Goal: Task Accomplishment & Management: Complete application form

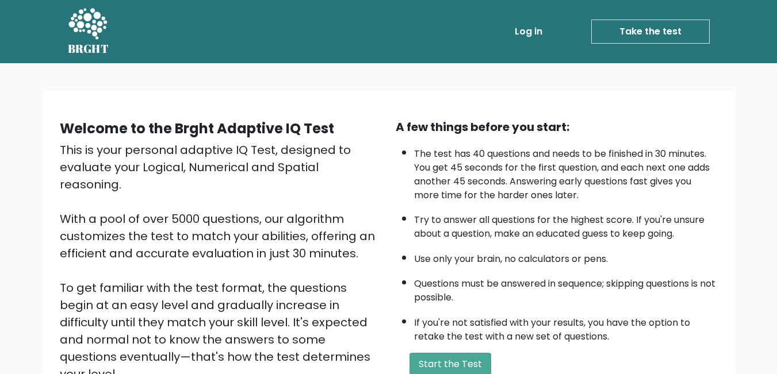
scroll to position [152, 0]
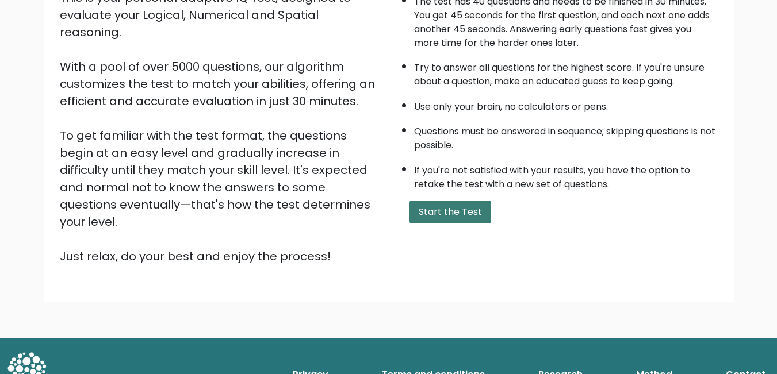
click at [427, 214] on button "Start the Test" at bounding box center [450, 212] width 82 height 23
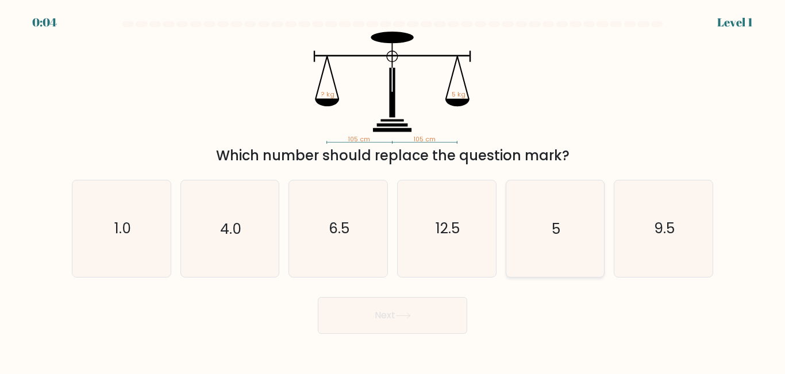
click at [536, 234] on icon "5" at bounding box center [555, 229] width 96 height 96
click at [393, 190] on input "e. 5" at bounding box center [393, 188] width 1 height 3
radio input "true"
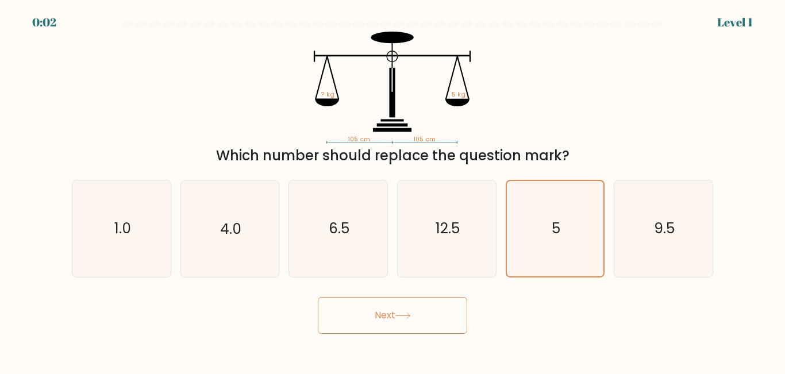
click at [421, 314] on button "Next" at bounding box center [392, 315] width 149 height 37
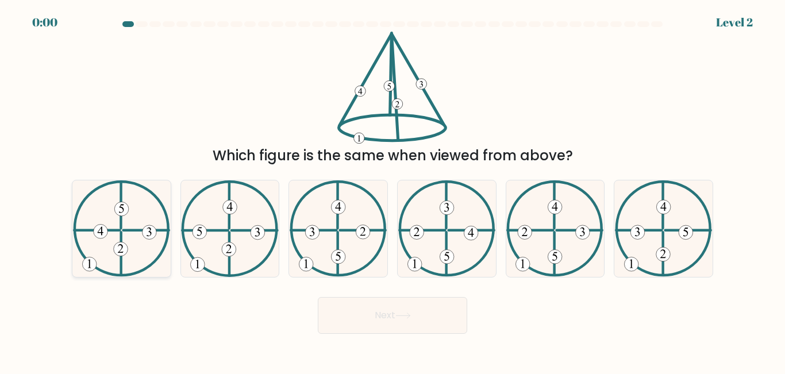
click at [135, 251] on icon at bounding box center [121, 229] width 97 height 96
click at [393, 190] on input "a." at bounding box center [393, 188] width 1 height 3
radio input "true"
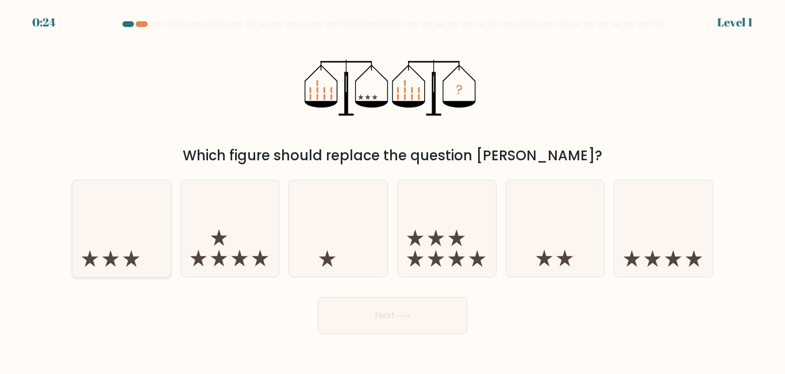
click at [122, 239] on icon at bounding box center [121, 228] width 98 height 81
click at [393, 190] on input "a." at bounding box center [393, 188] width 1 height 3
radio input "true"
click at [420, 323] on button "Next" at bounding box center [392, 315] width 149 height 37
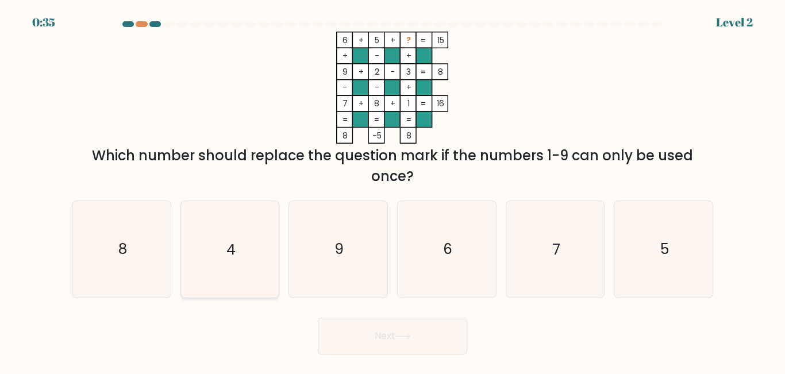
click at [241, 243] on icon "4" at bounding box center [230, 249] width 96 height 96
click at [393, 190] on input "b. 4" at bounding box center [393, 188] width 1 height 3
radio input "true"
click at [408, 327] on button "Next" at bounding box center [392, 336] width 149 height 37
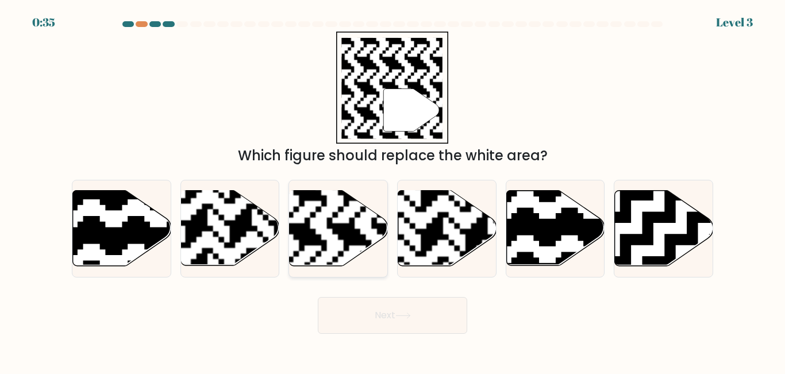
click at [355, 232] on rect at bounding box center [305, 190] width 178 height 178
click at [393, 190] on input "c." at bounding box center [393, 188] width 1 height 3
radio input "true"
click at [391, 312] on button "Next" at bounding box center [392, 315] width 149 height 37
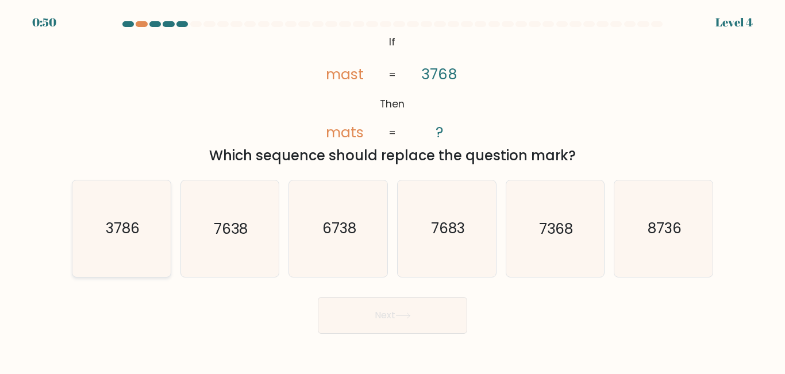
click at [128, 223] on text "3786" at bounding box center [122, 229] width 34 height 20
click at [393, 190] on input "a. 3786" at bounding box center [393, 188] width 1 height 3
radio input "true"
click at [391, 310] on button "Next" at bounding box center [392, 315] width 149 height 37
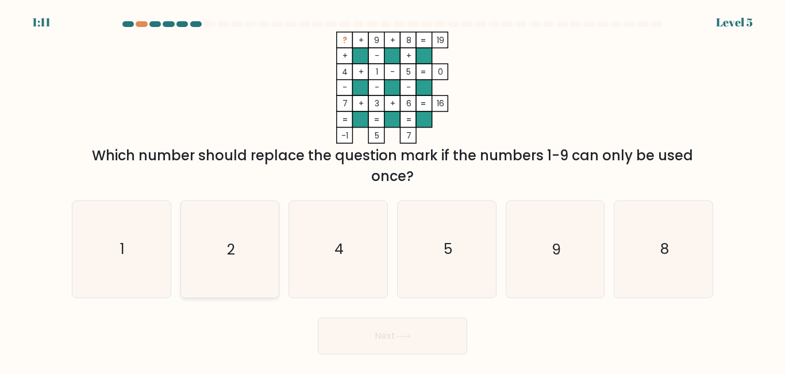
click at [229, 249] on text "2" at bounding box center [231, 250] width 8 height 20
click at [393, 190] on input "b. 2" at bounding box center [393, 188] width 1 height 3
radio input "true"
click at [344, 335] on button "Next" at bounding box center [392, 336] width 149 height 37
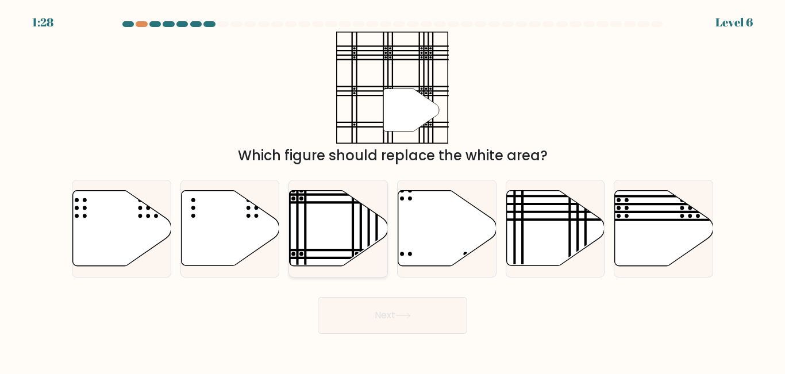
click at [325, 239] on icon at bounding box center [339, 228] width 98 height 75
click at [393, 190] on input "c." at bounding box center [393, 188] width 1 height 3
radio input "true"
click at [382, 317] on button "Next" at bounding box center [392, 315] width 149 height 37
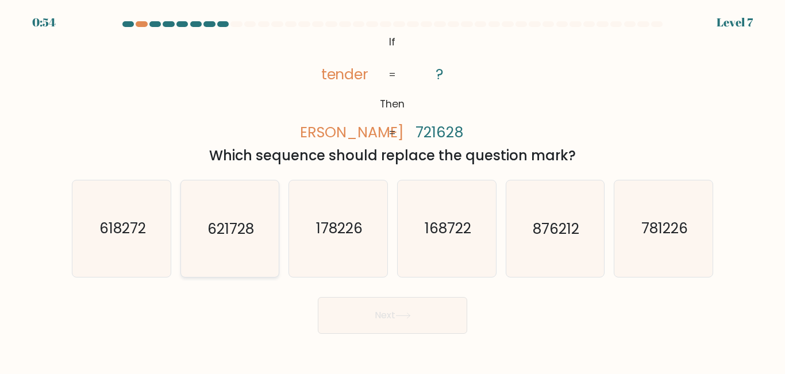
click at [230, 214] on icon "621728" at bounding box center [230, 229] width 96 height 96
click at [393, 190] on input "b. 621728" at bounding box center [393, 188] width 1 height 3
radio input "true"
click at [360, 317] on button "Next" at bounding box center [392, 315] width 149 height 37
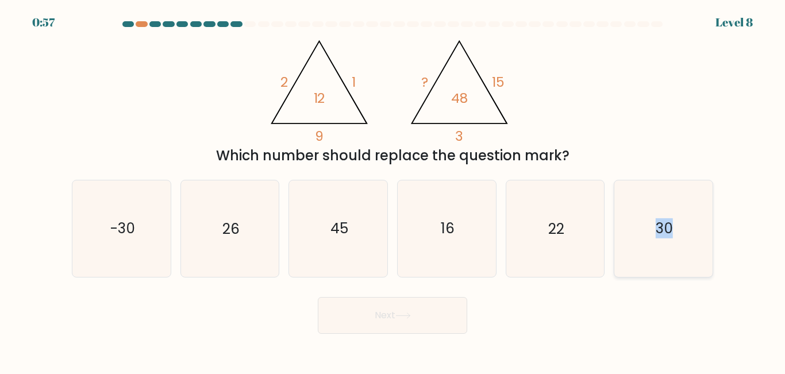
drag, startPoint x: 557, startPoint y: 301, endPoint x: 652, endPoint y: 241, distance: 112.4
click at [652, 241] on form at bounding box center [392, 177] width 785 height 313
click at [652, 241] on icon "30" at bounding box center [664, 229] width 96 height 96
click at [393, 190] on input "f. 30" at bounding box center [393, 188] width 1 height 3
radio input "true"
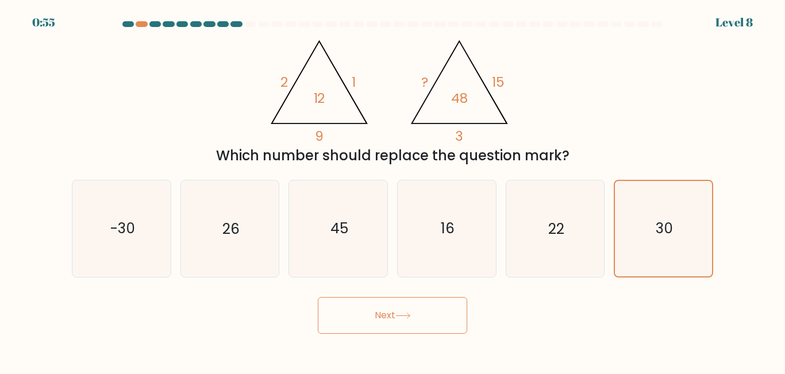
click at [427, 316] on button "Next" at bounding box center [392, 315] width 149 height 37
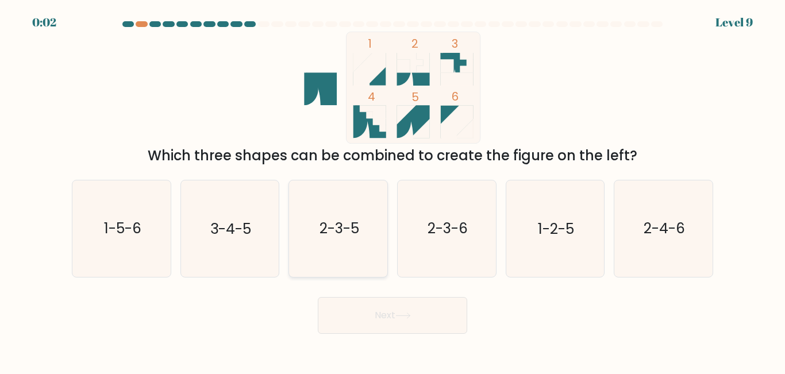
click at [340, 222] on text "2-3-5" at bounding box center [340, 229] width 40 height 20
click at [393, 190] on input "c. 2-3-5" at bounding box center [393, 188] width 1 height 3
radio input "true"
click at [368, 328] on button "Next" at bounding box center [392, 315] width 149 height 37
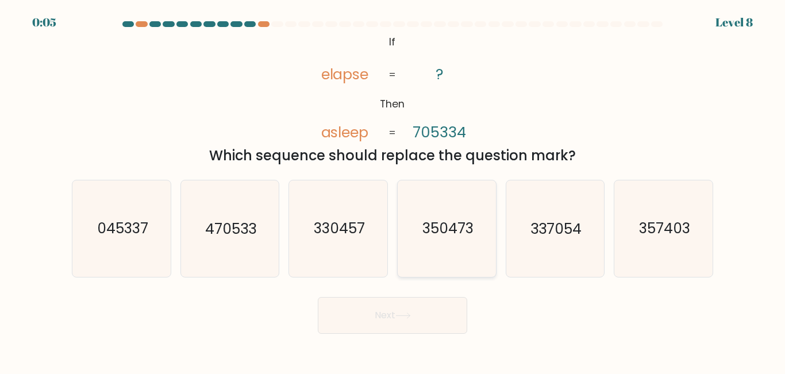
click at [451, 225] on text "350473" at bounding box center [447, 229] width 51 height 20
click at [393, 190] on input "d. 350473" at bounding box center [393, 188] width 1 height 3
radio input "true"
click at [406, 317] on icon at bounding box center [404, 316] width 16 height 6
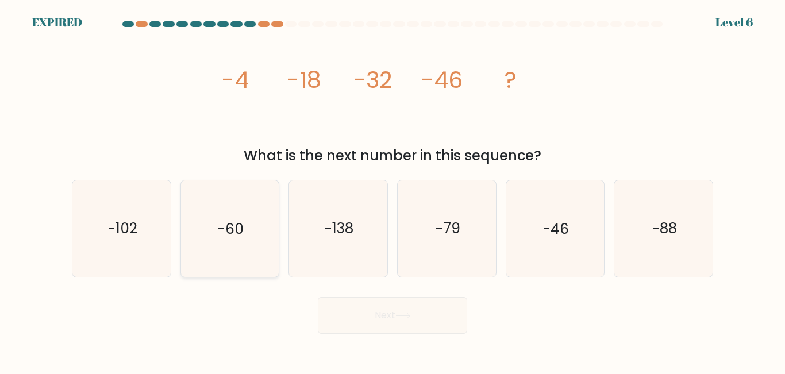
click at [221, 243] on icon "-60" at bounding box center [230, 229] width 96 height 96
click at [393, 190] on input "b. -60" at bounding box center [393, 188] width 1 height 3
radio input "true"
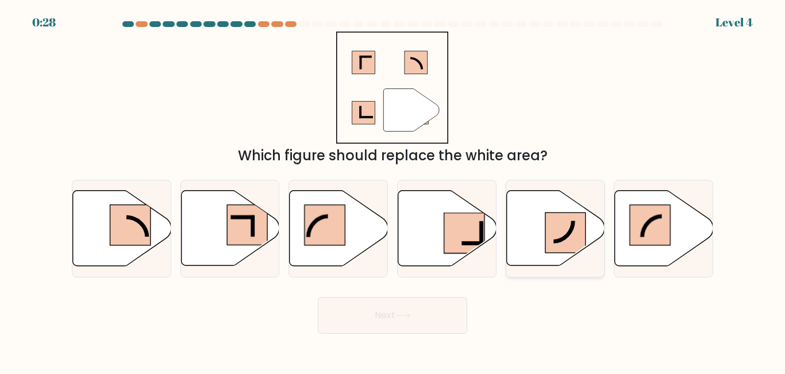
click at [575, 231] on rect at bounding box center [566, 233] width 40 height 40
click at [393, 190] on input "e." at bounding box center [393, 188] width 1 height 3
radio input "true"
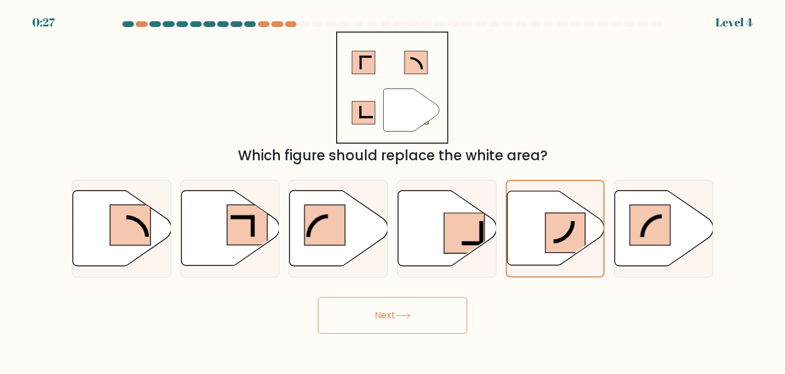
click at [396, 317] on button "Next" at bounding box center [392, 315] width 149 height 37
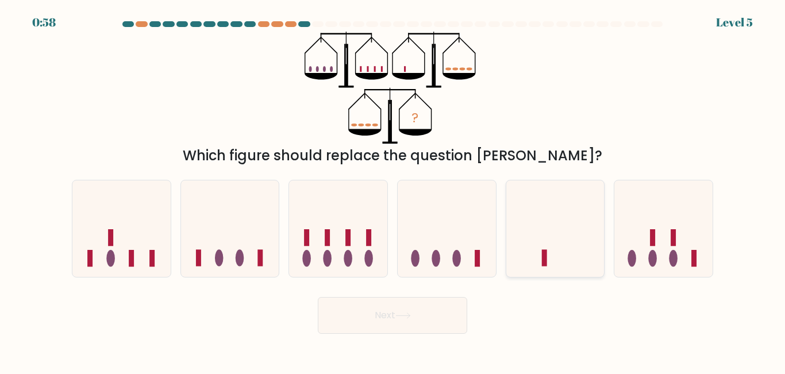
click at [546, 247] on icon at bounding box center [555, 228] width 98 height 81
click at [393, 190] on input "e." at bounding box center [393, 188] width 1 height 3
radio input "true"
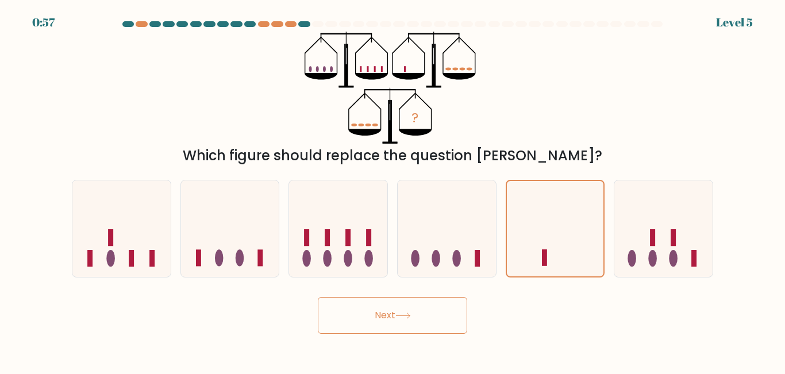
click at [402, 311] on button "Next" at bounding box center [392, 315] width 149 height 37
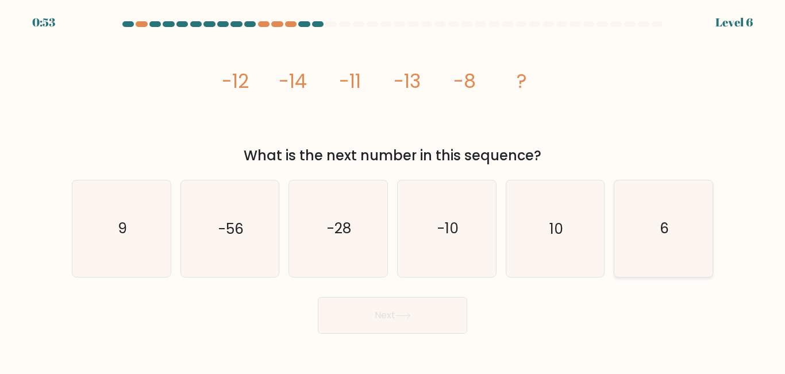
click at [638, 252] on icon "6" at bounding box center [664, 229] width 96 height 96
click at [393, 190] on input "f. 6" at bounding box center [393, 188] width 1 height 3
radio input "true"
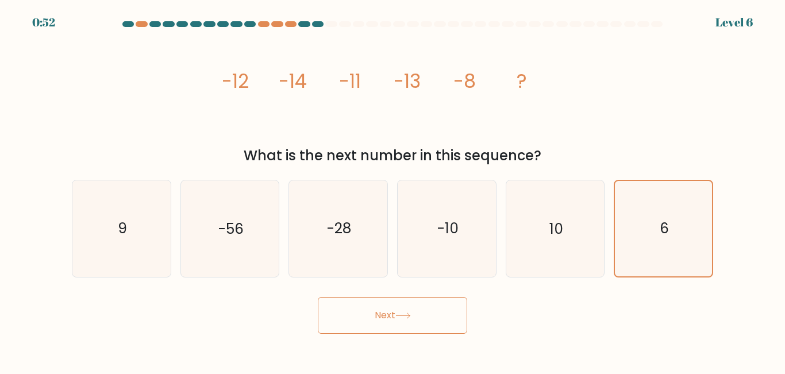
click at [439, 317] on button "Next" at bounding box center [392, 315] width 149 height 37
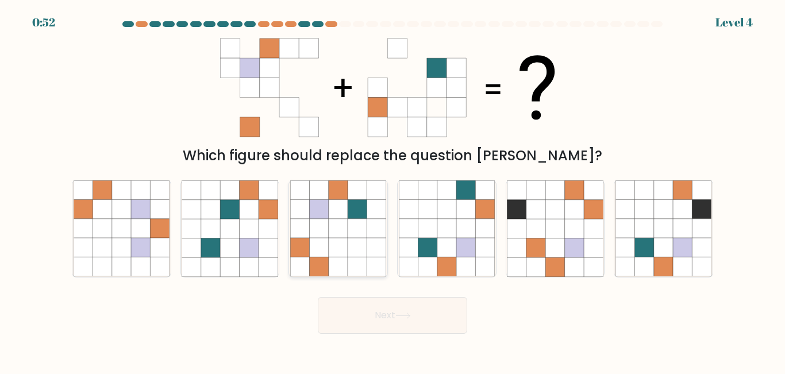
click at [341, 224] on icon at bounding box center [338, 229] width 19 height 19
click at [393, 190] on input "c." at bounding box center [393, 188] width 1 height 3
radio input "true"
click at [368, 310] on button "Next" at bounding box center [392, 315] width 149 height 37
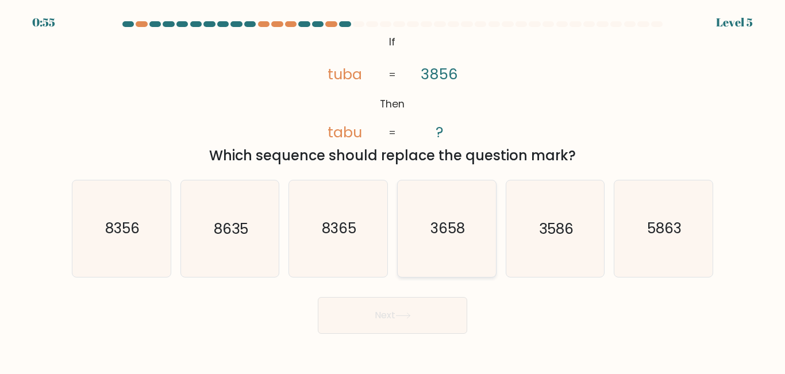
click at [465, 216] on icon "3658" at bounding box center [447, 229] width 96 height 96
click at [393, 190] on input "d. 3658" at bounding box center [393, 188] width 1 height 3
radio input "true"
click at [420, 322] on button "Next" at bounding box center [392, 315] width 149 height 37
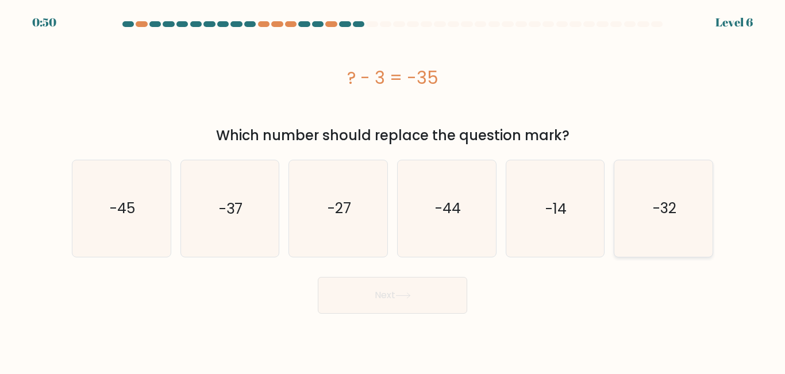
click at [667, 239] on icon "-32" at bounding box center [664, 208] width 96 height 96
click at [393, 190] on input "f. -32" at bounding box center [393, 188] width 1 height 3
radio input "true"
click at [419, 291] on button "Next" at bounding box center [392, 295] width 149 height 37
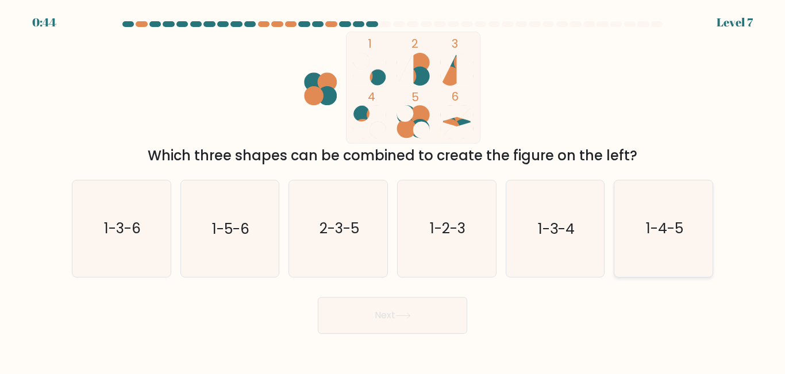
click at [637, 234] on icon "1-4-5" at bounding box center [664, 229] width 96 height 96
click at [393, 190] on input "f. 1-4-5" at bounding box center [393, 188] width 1 height 3
radio input "true"
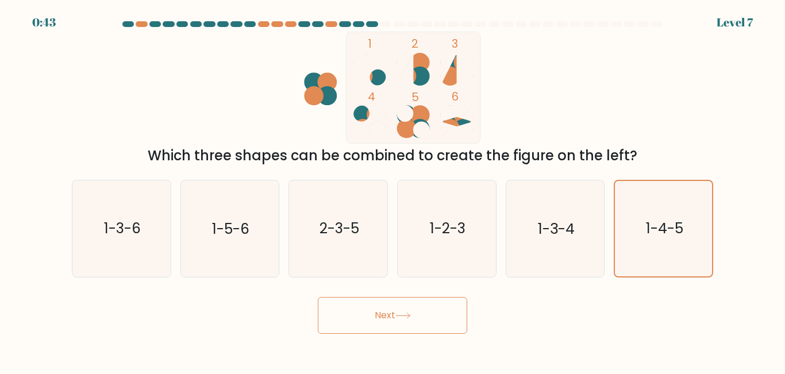
click at [420, 323] on button "Next" at bounding box center [392, 315] width 149 height 37
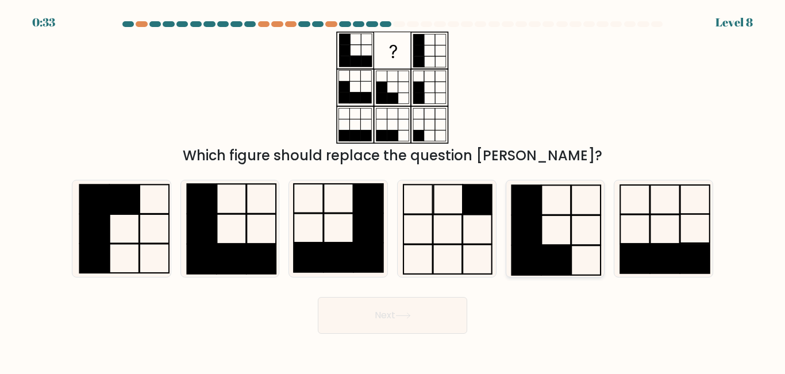
click at [533, 249] on rect at bounding box center [526, 259] width 29 height 29
click at [393, 190] on input "e." at bounding box center [393, 188] width 1 height 3
radio input "true"
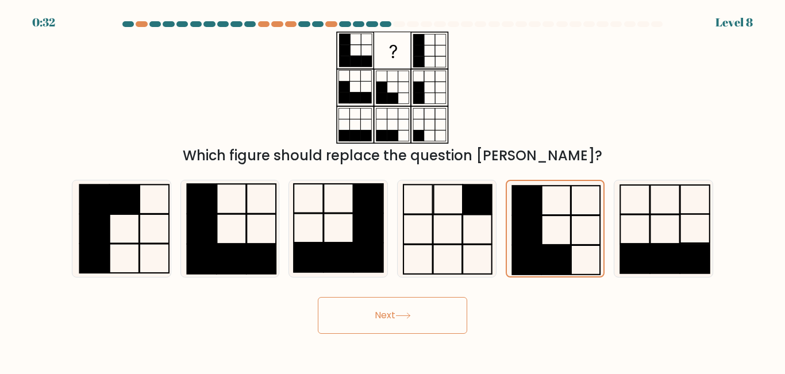
click at [431, 308] on button "Next" at bounding box center [392, 315] width 149 height 37
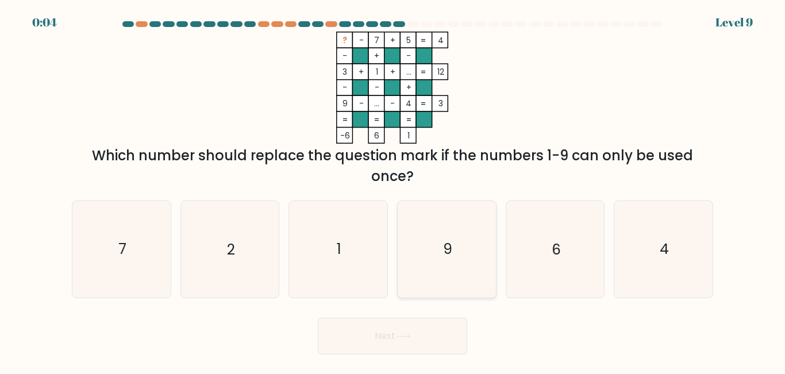
click at [455, 246] on icon "9" at bounding box center [447, 249] width 96 height 96
click at [393, 190] on input "d. 9" at bounding box center [393, 188] width 1 height 3
radio input "true"
click at [404, 351] on button "Next" at bounding box center [392, 336] width 149 height 37
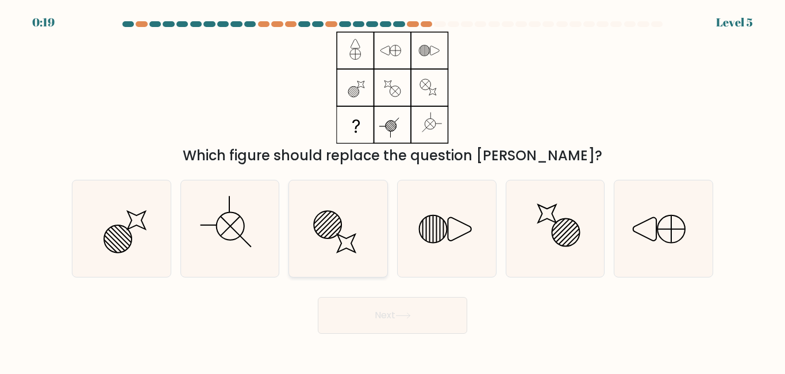
drag, startPoint x: 530, startPoint y: 223, endPoint x: 343, endPoint y: 226, distance: 187.4
click at [343, 226] on div "a. b. c." at bounding box center [392, 224] width 651 height 106
click at [343, 226] on icon at bounding box center [338, 229] width 96 height 96
click at [393, 190] on input "c." at bounding box center [393, 188] width 1 height 3
radio input "true"
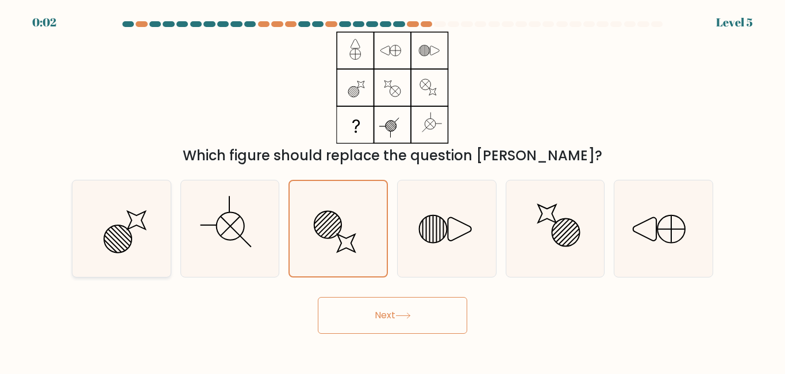
click at [145, 228] on icon at bounding box center [137, 221] width 18 height 18
click at [393, 190] on input "a." at bounding box center [393, 188] width 1 height 3
radio input "true"
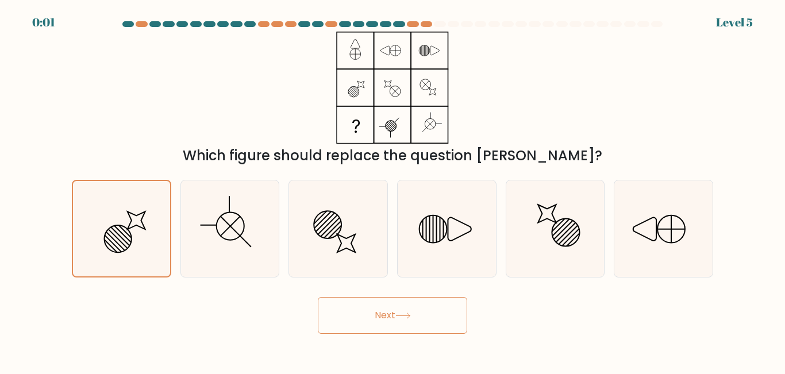
click at [377, 328] on button "Next" at bounding box center [392, 315] width 149 height 37
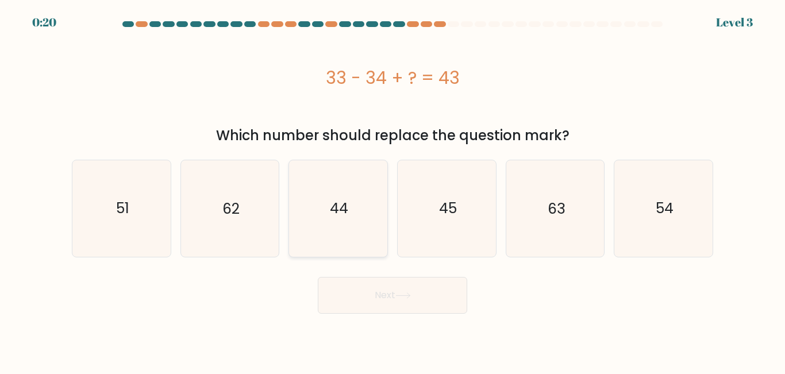
click at [355, 221] on icon "44" at bounding box center [338, 208] width 96 height 96
click at [393, 190] on input "c. 44" at bounding box center [393, 188] width 1 height 3
radio input "true"
click at [404, 293] on icon at bounding box center [404, 296] width 16 height 6
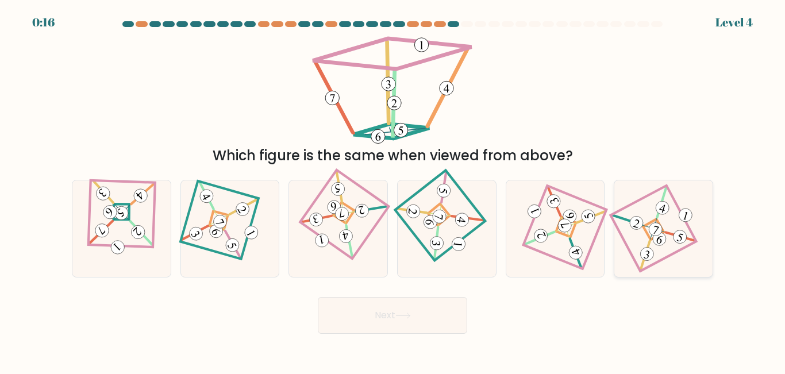
click at [668, 227] on icon at bounding box center [664, 228] width 66 height 77
click at [393, 190] on input "f." at bounding box center [393, 188] width 1 height 3
radio input "true"
click at [423, 310] on button "Next" at bounding box center [392, 315] width 149 height 37
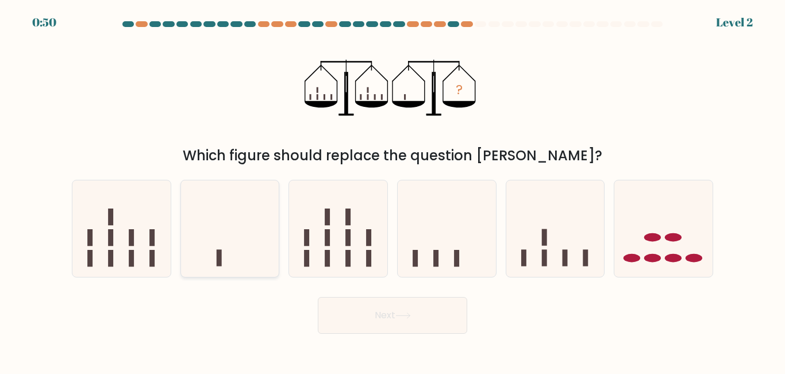
click at [257, 218] on icon at bounding box center [230, 228] width 98 height 81
click at [393, 190] on input "b." at bounding box center [393, 188] width 1 height 3
radio input "true"
click at [381, 313] on button "Next" at bounding box center [392, 315] width 149 height 37
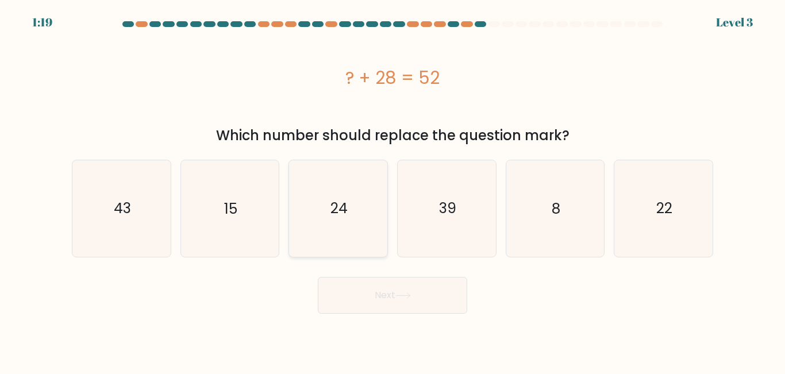
click at [363, 222] on icon "24" at bounding box center [338, 208] width 96 height 96
click at [393, 190] on input "c. 24" at bounding box center [393, 188] width 1 height 3
radio input "true"
click at [389, 296] on button "Next" at bounding box center [392, 295] width 149 height 37
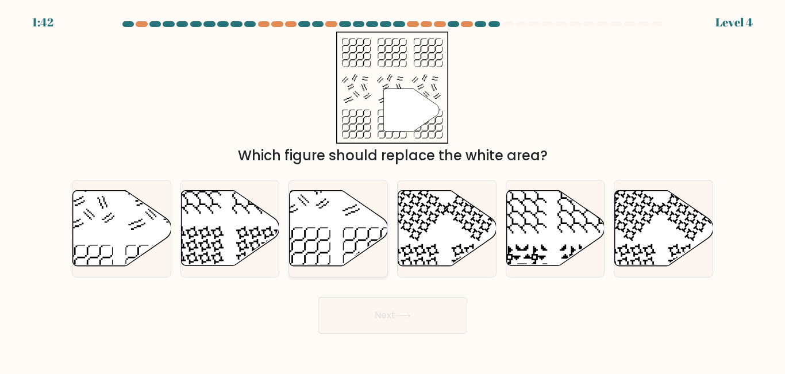
click at [333, 226] on icon at bounding box center [339, 228] width 98 height 75
click at [393, 190] on input "c." at bounding box center [393, 188] width 1 height 3
radio input "true"
click at [378, 308] on button "Next" at bounding box center [392, 315] width 149 height 37
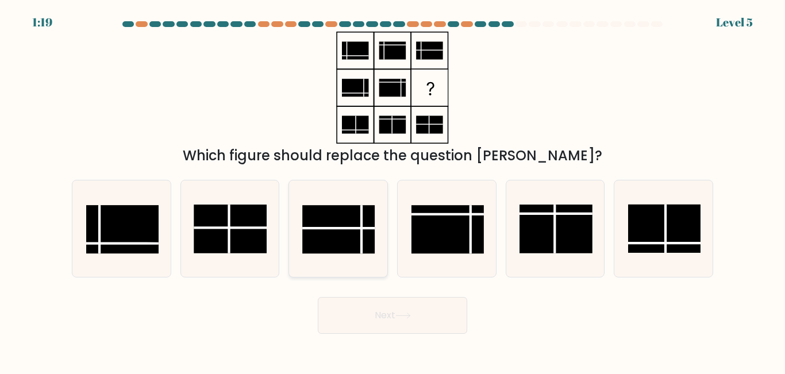
drag, startPoint x: 377, startPoint y: 307, endPoint x: 367, endPoint y: 247, distance: 61.1
click at [367, 247] on form at bounding box center [392, 177] width 785 height 313
click at [367, 247] on rect at bounding box center [338, 230] width 72 height 48
click at [393, 190] on input "c." at bounding box center [393, 188] width 1 height 3
radio input "true"
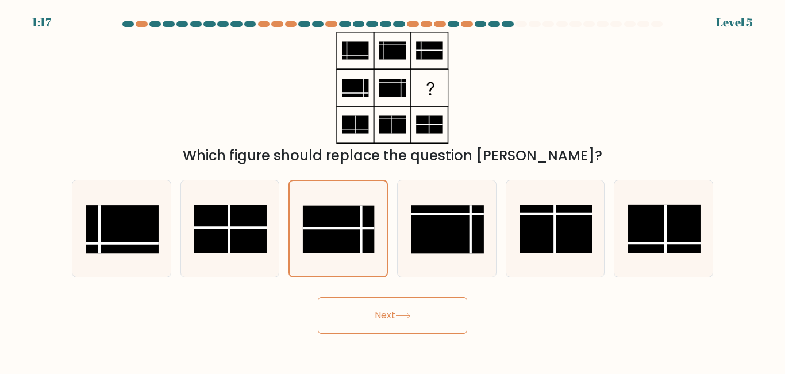
click at [384, 310] on button "Next" at bounding box center [392, 315] width 149 height 37
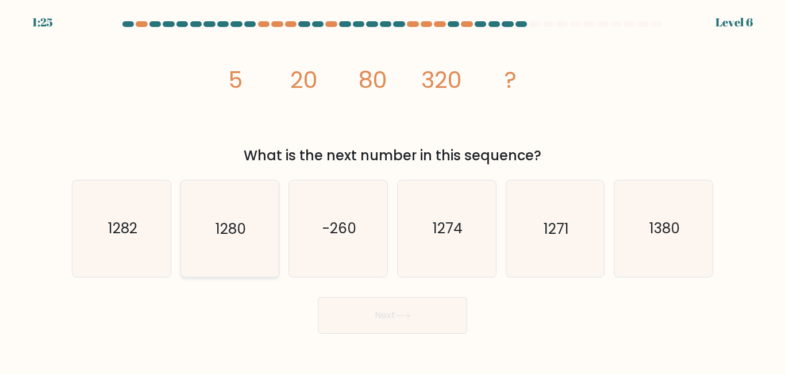
click at [244, 235] on text "1280" at bounding box center [231, 229] width 30 height 20
click at [393, 190] on input "b. 1280" at bounding box center [393, 188] width 1 height 3
radio input "true"
click at [371, 320] on button "Next" at bounding box center [392, 315] width 149 height 37
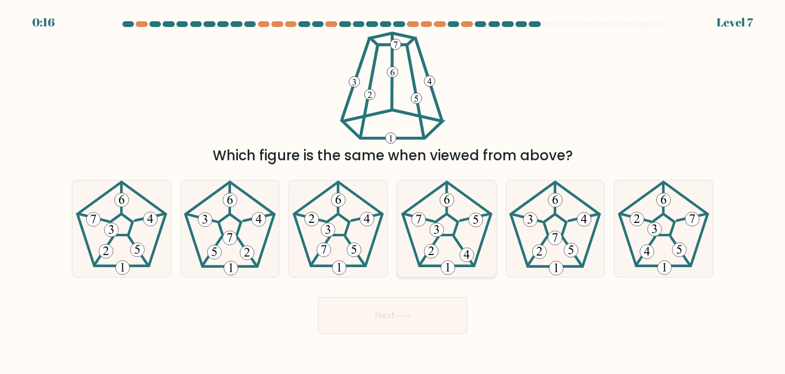
click at [423, 254] on icon at bounding box center [447, 229] width 96 height 96
click at [393, 190] on input "d." at bounding box center [393, 188] width 1 height 3
radio input "true"
drag, startPoint x: 423, startPoint y: 254, endPoint x: 413, endPoint y: 251, distance: 9.6
click at [423, 254] on icon at bounding box center [447, 228] width 95 height 95
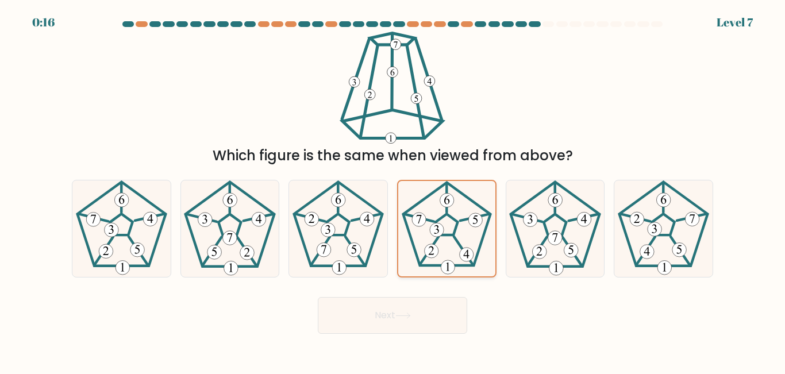
click at [393, 190] on input "d." at bounding box center [393, 188] width 1 height 3
drag, startPoint x: 413, startPoint y: 251, endPoint x: 358, endPoint y: 241, distance: 56.6
click at [358, 241] on div "a. b. c." at bounding box center [392, 224] width 651 height 106
click at [386, 314] on button "Next" at bounding box center [392, 315] width 149 height 37
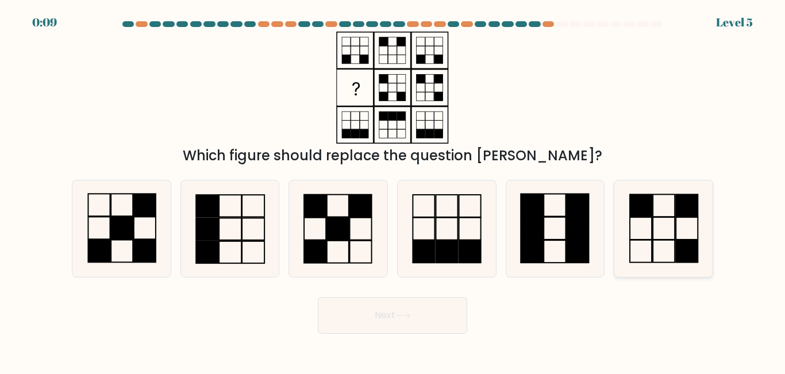
click at [675, 226] on rect at bounding box center [664, 229] width 22 height 22
click at [393, 190] on input "f." at bounding box center [393, 188] width 1 height 3
radio input "true"
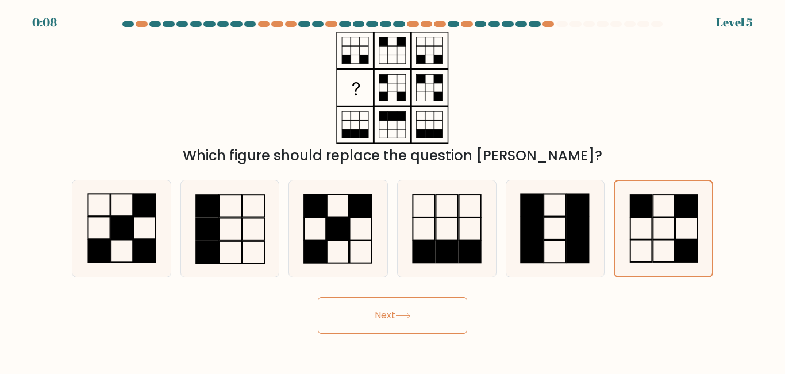
click at [437, 314] on button "Next" at bounding box center [392, 315] width 149 height 37
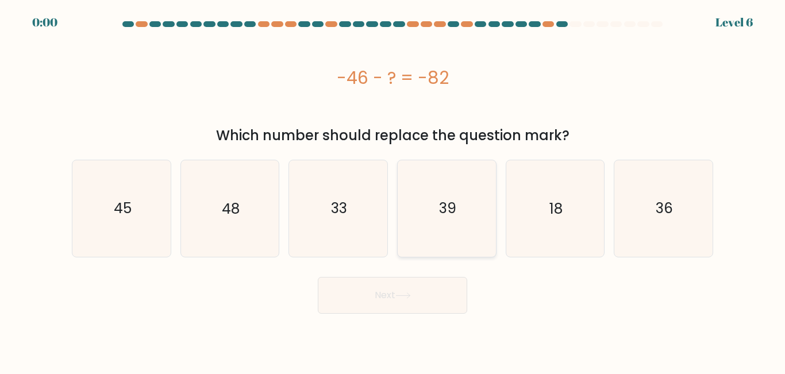
click at [437, 195] on icon "39" at bounding box center [447, 208] width 96 height 96
click at [393, 190] on input "d. 39" at bounding box center [393, 188] width 1 height 3
radio input "true"
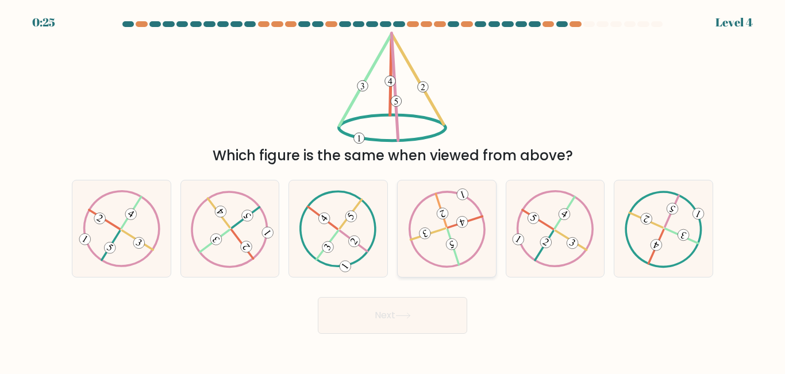
click at [445, 246] on icon at bounding box center [447, 228] width 78 height 77
click at [393, 190] on input "d." at bounding box center [393, 188] width 1 height 3
radio input "true"
click at [391, 319] on button "Next" at bounding box center [392, 315] width 149 height 37
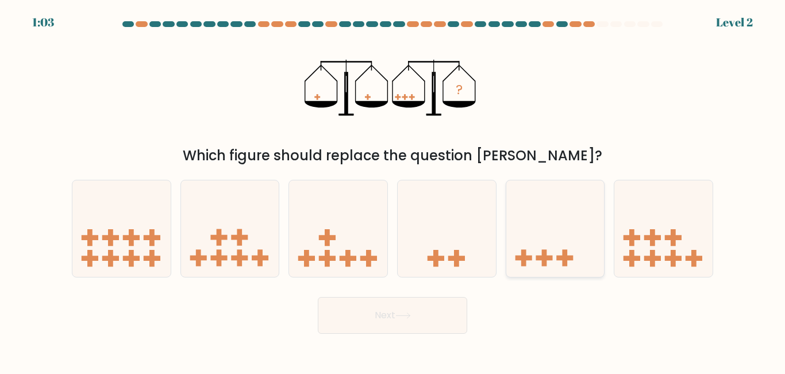
click at [549, 249] on icon at bounding box center [555, 228] width 98 height 81
click at [393, 190] on input "e." at bounding box center [393, 188] width 1 height 3
radio input "true"
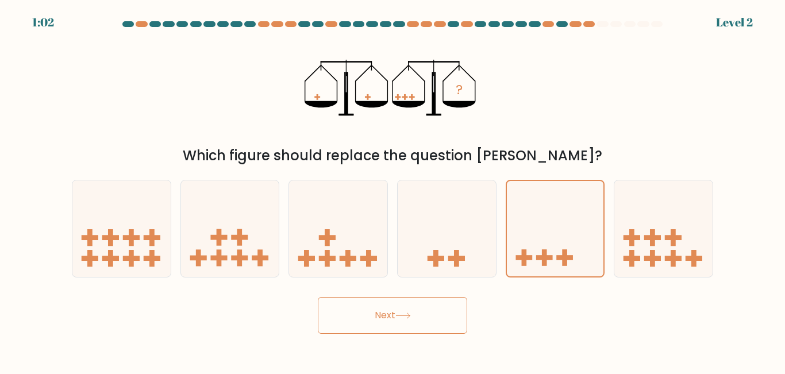
click at [424, 310] on button "Next" at bounding box center [392, 315] width 149 height 37
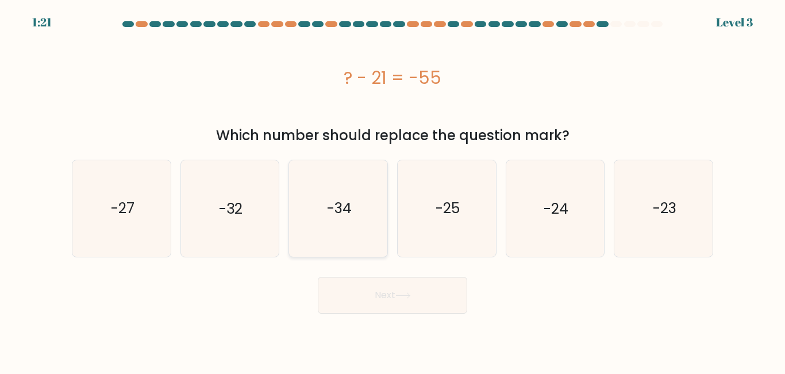
click at [360, 230] on icon "-34" at bounding box center [338, 208] width 96 height 96
click at [393, 190] on input "c. -34" at bounding box center [393, 188] width 1 height 3
radio input "true"
click at [383, 293] on button "Next" at bounding box center [392, 295] width 149 height 37
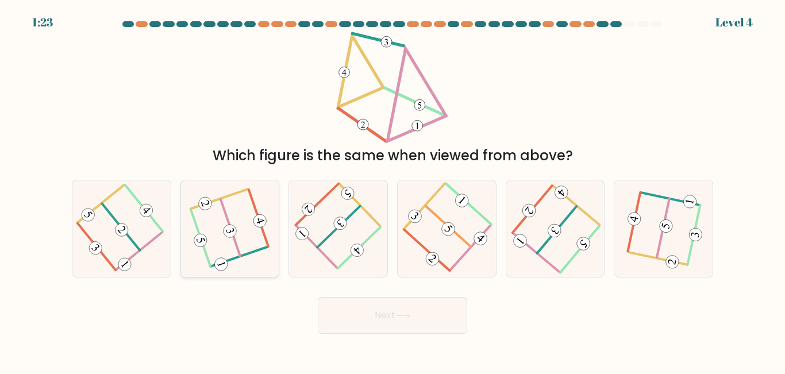
click at [256, 267] on icon at bounding box center [230, 228] width 76 height 77
click at [393, 190] on input "b." at bounding box center [393, 188] width 1 height 3
radio input "true"
click at [356, 315] on button "Next" at bounding box center [392, 315] width 149 height 37
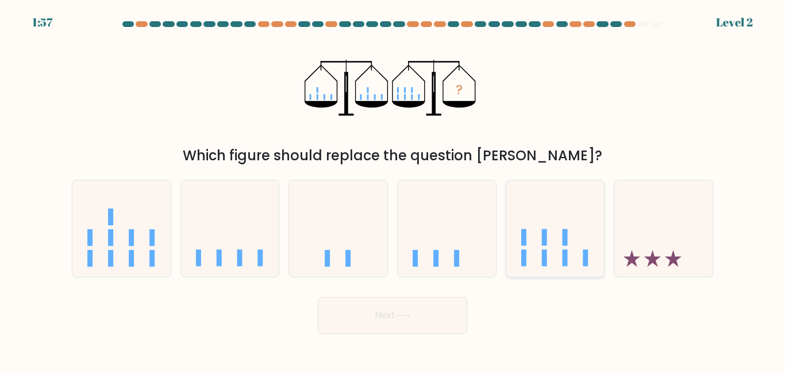
click at [561, 248] on icon at bounding box center [555, 228] width 98 height 81
click at [393, 190] on input "e." at bounding box center [393, 188] width 1 height 3
radio input "true"
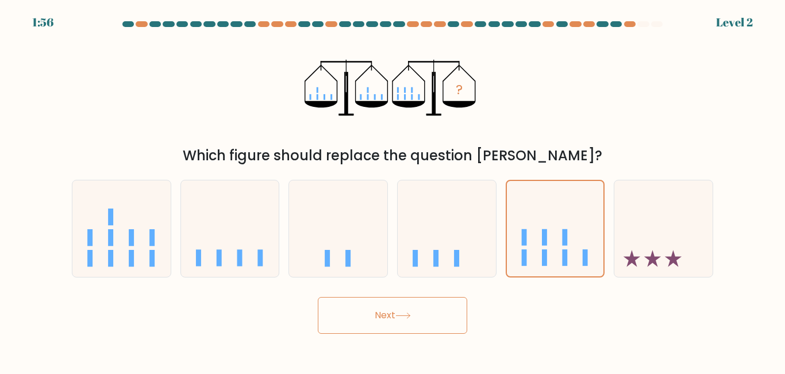
click at [408, 313] on icon at bounding box center [404, 316] width 16 height 6
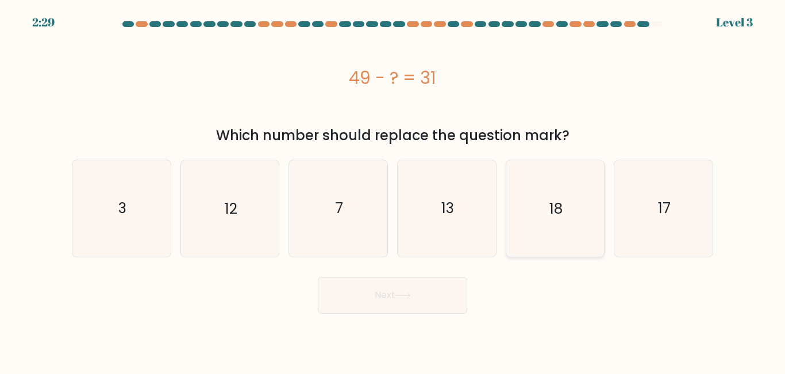
click at [538, 225] on icon "18" at bounding box center [555, 208] width 96 height 96
click at [393, 190] on input "e. 18" at bounding box center [393, 188] width 1 height 3
radio input "true"
click at [418, 294] on button "Next" at bounding box center [392, 295] width 149 height 37
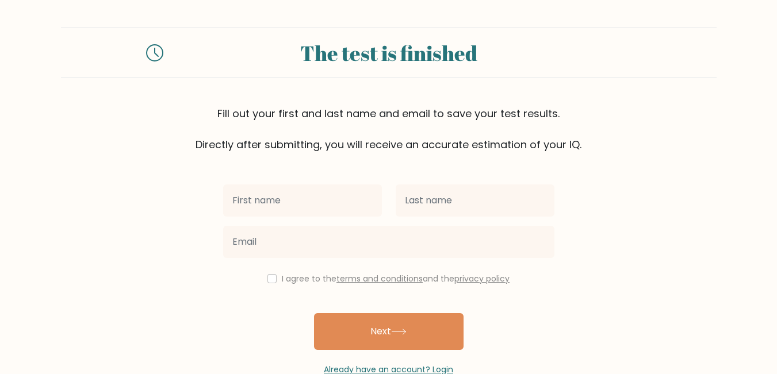
scroll to position [29, 0]
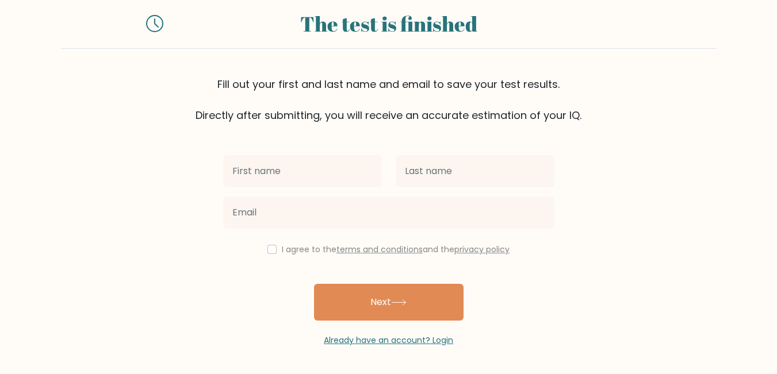
drag, startPoint x: 643, startPoint y: 212, endPoint x: 544, endPoint y: 66, distance: 176.0
click at [544, 66] on form "The test is finished Fill out your first and last name and email to save your t…" at bounding box center [388, 172] width 777 height 348
click at [621, 74] on div "The test is finished Fill out your first and last name and email to save your t…" at bounding box center [388, 60] width 655 height 125
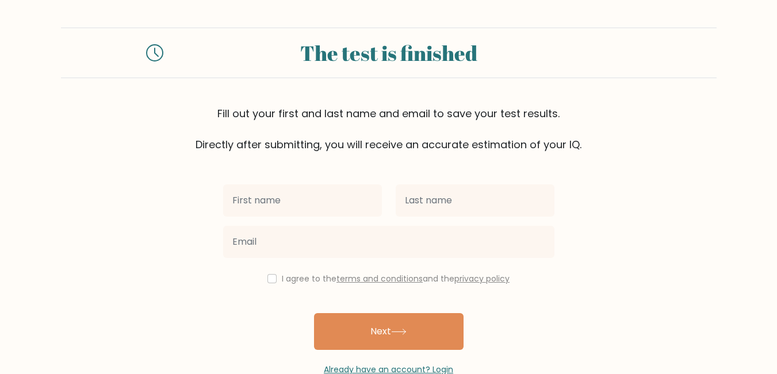
drag, startPoint x: 621, startPoint y: 74, endPoint x: 433, endPoint y: 89, distance: 189.1
click at [433, 89] on div "The test is finished Fill out your first and last name and email to save your t…" at bounding box center [388, 90] width 655 height 125
click at [274, 99] on div "The test is finished Fill out your first and last name and email to save your t…" at bounding box center [388, 90] width 655 height 125
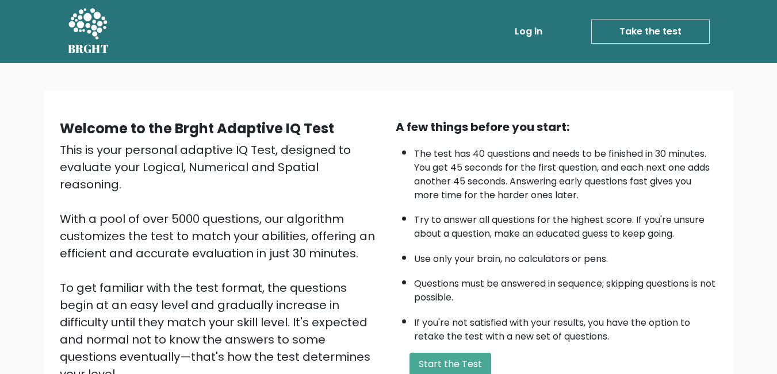
scroll to position [152, 0]
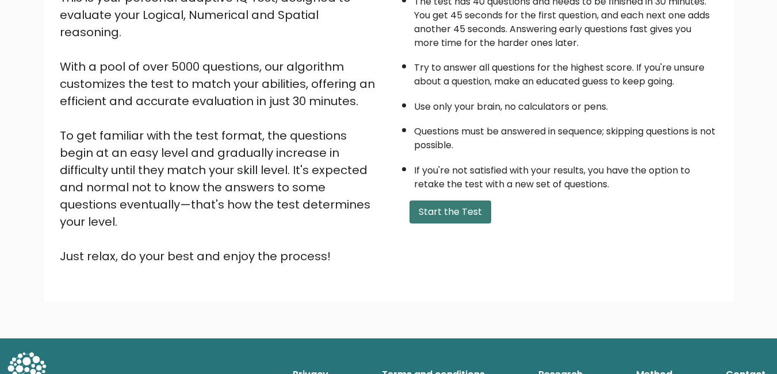
click at [448, 213] on button "Start the Test" at bounding box center [450, 212] width 82 height 23
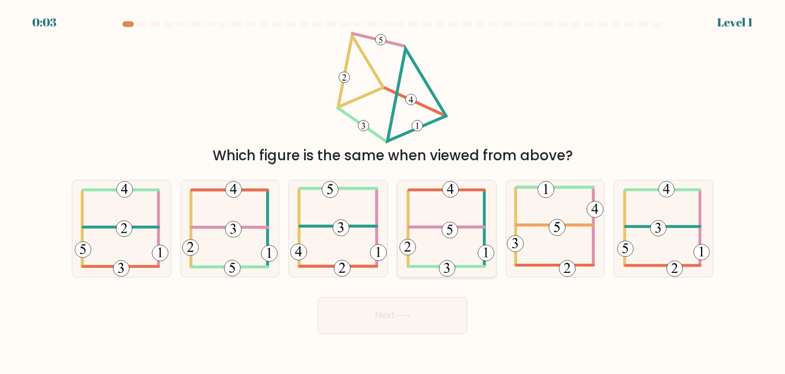
click at [432, 228] on 113 at bounding box center [446, 228] width 75 height 0
click at [393, 190] on input "d." at bounding box center [393, 188] width 1 height 3
radio input "true"
click at [396, 319] on button "Next" at bounding box center [392, 315] width 149 height 37
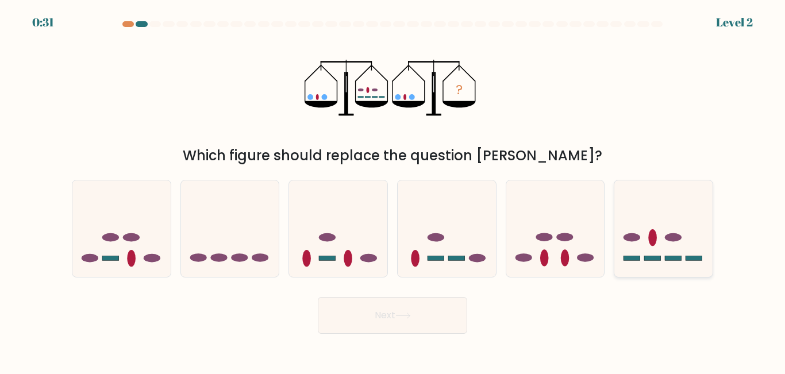
click at [654, 263] on icon at bounding box center [664, 228] width 98 height 81
click at [393, 190] on input "f." at bounding box center [393, 188] width 1 height 3
radio input "true"
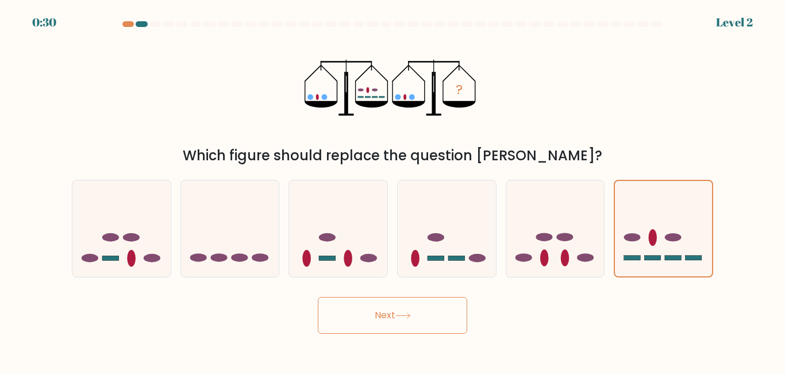
click at [412, 328] on button "Next" at bounding box center [392, 315] width 149 height 37
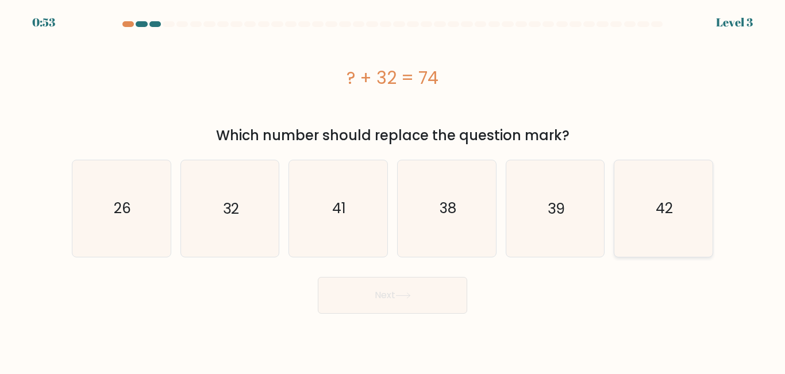
click at [661, 251] on icon "42" at bounding box center [664, 208] width 96 height 96
click at [393, 190] on input "f. 42" at bounding box center [393, 188] width 1 height 3
radio input "true"
click at [436, 306] on button "Next" at bounding box center [392, 295] width 149 height 37
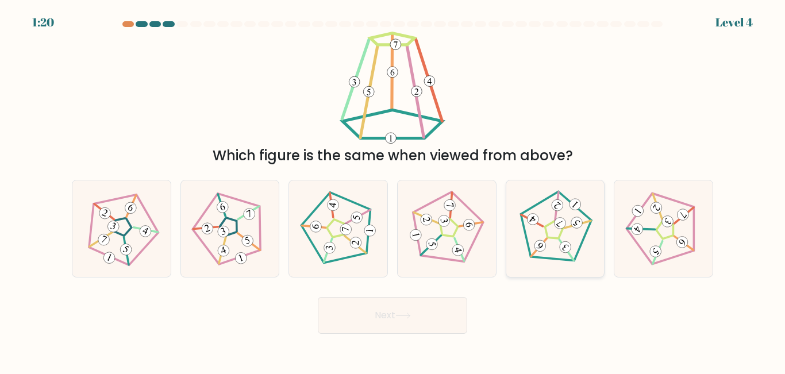
click at [554, 231] on icon at bounding box center [555, 228] width 77 height 77
click at [393, 190] on input "e." at bounding box center [393, 188] width 1 height 3
radio input "true"
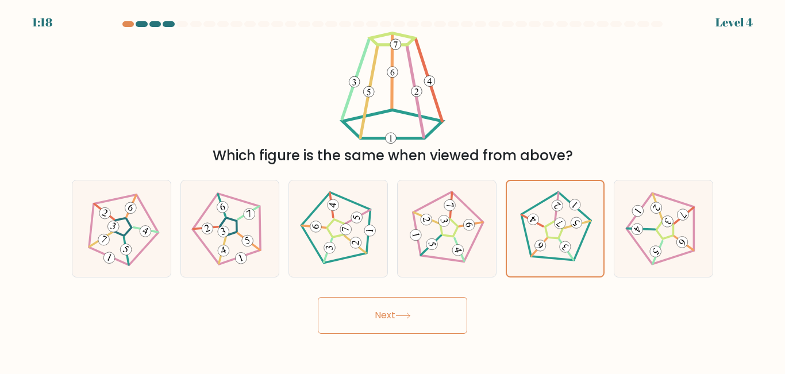
click at [400, 308] on button "Next" at bounding box center [392, 315] width 149 height 37
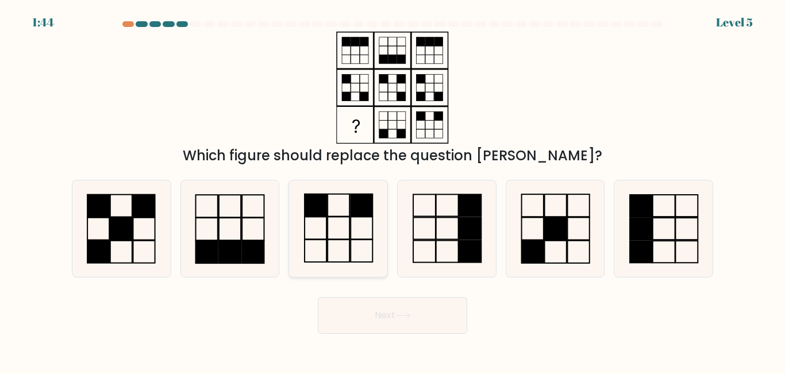
click at [339, 224] on icon at bounding box center [338, 229] width 96 height 96
click at [393, 190] on input "c." at bounding box center [393, 188] width 1 height 3
radio input "true"
click at [378, 310] on button "Next" at bounding box center [392, 315] width 149 height 37
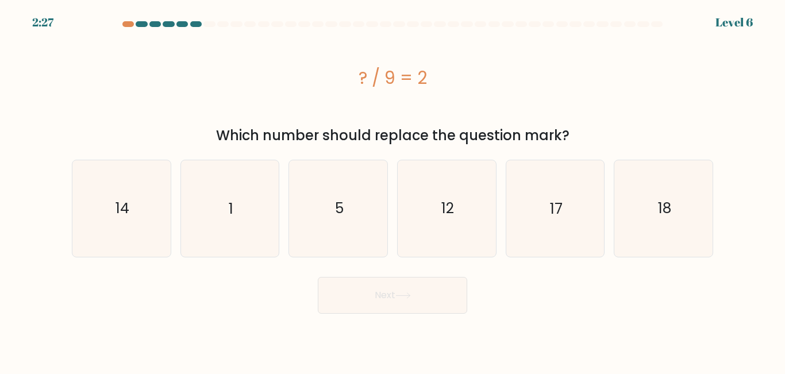
drag, startPoint x: 378, startPoint y: 310, endPoint x: 511, endPoint y: 308, distance: 132.8
click at [511, 308] on div "Next" at bounding box center [392, 292] width 655 height 43
click at [652, 242] on icon "18" at bounding box center [664, 208] width 96 height 96
click at [393, 190] on input "f. 18" at bounding box center [393, 188] width 1 height 3
radio input "true"
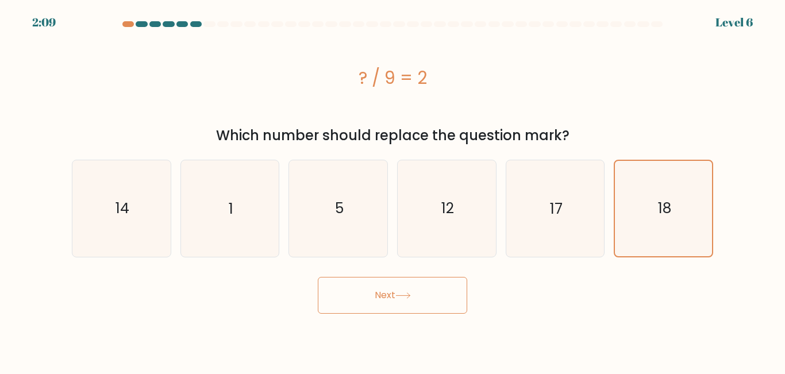
click at [455, 285] on button "Next" at bounding box center [392, 295] width 149 height 37
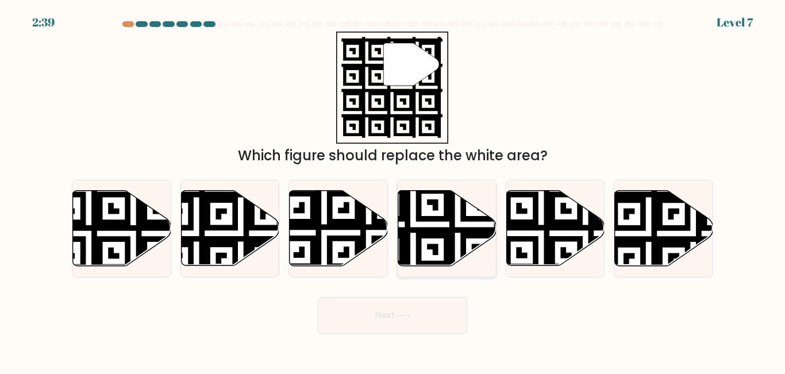
click at [433, 220] on icon at bounding box center [413, 270] width 178 height 178
click at [393, 190] on input "d." at bounding box center [393, 188] width 1 height 3
radio input "true"
click at [408, 312] on button "Next" at bounding box center [392, 315] width 149 height 37
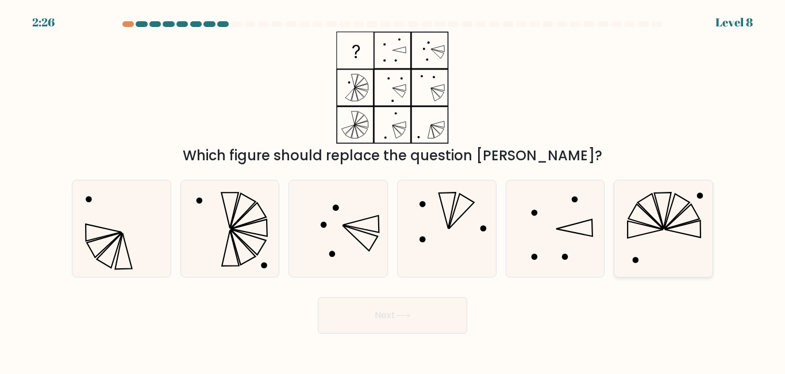
click at [652, 210] on icon at bounding box center [664, 229] width 96 height 96
click at [393, 190] on input "f." at bounding box center [393, 188] width 1 height 3
radio input "true"
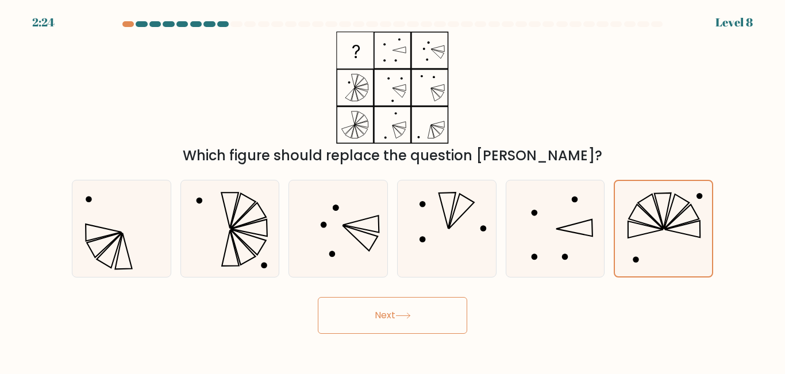
click at [425, 307] on button "Next" at bounding box center [392, 315] width 149 height 37
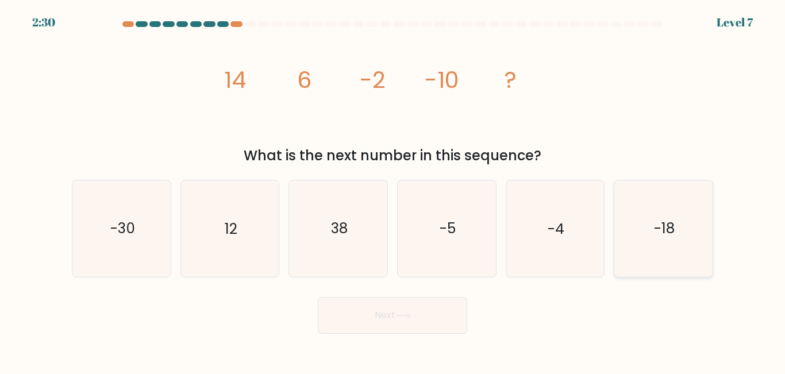
click at [686, 226] on icon "-18" at bounding box center [664, 229] width 96 height 96
click at [393, 190] on input "f. -18" at bounding box center [393, 188] width 1 height 3
radio input "true"
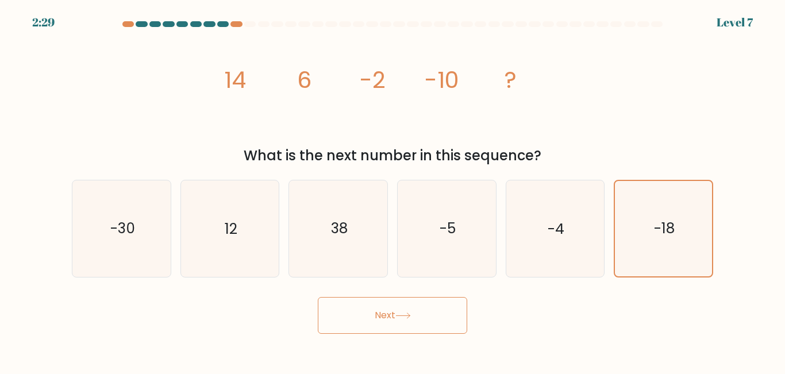
click at [433, 316] on button "Next" at bounding box center [392, 315] width 149 height 37
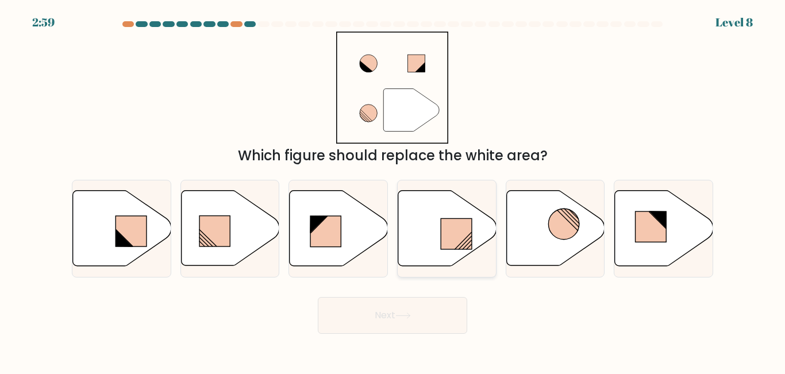
click at [437, 238] on icon at bounding box center [447, 228] width 98 height 75
click at [393, 190] on input "d." at bounding box center [393, 188] width 1 height 3
radio input "true"
click at [389, 307] on button "Next" at bounding box center [392, 315] width 149 height 37
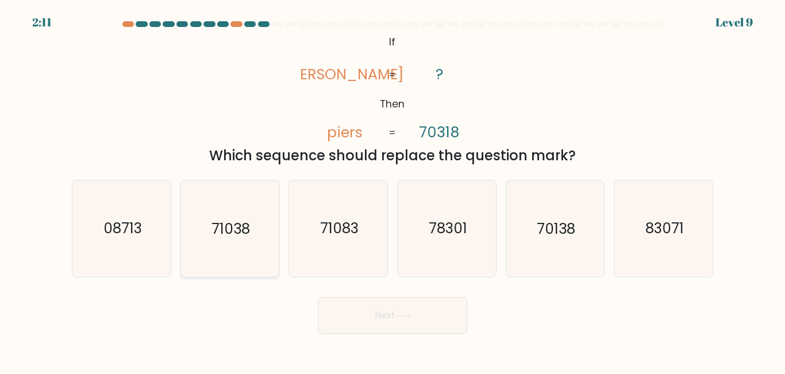
click at [258, 241] on icon "71038" at bounding box center [230, 229] width 96 height 96
click at [393, 190] on input "b. 71038" at bounding box center [393, 188] width 1 height 3
radio input "true"
click at [371, 325] on button "Next" at bounding box center [392, 315] width 149 height 37
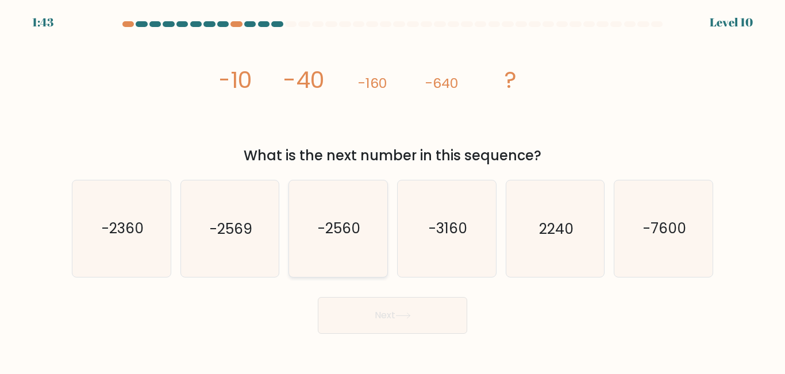
click at [350, 215] on icon "-2560" at bounding box center [338, 229] width 96 height 96
click at [393, 190] on input "c. -2560" at bounding box center [393, 188] width 1 height 3
radio input "true"
click at [414, 320] on button "Next" at bounding box center [392, 315] width 149 height 37
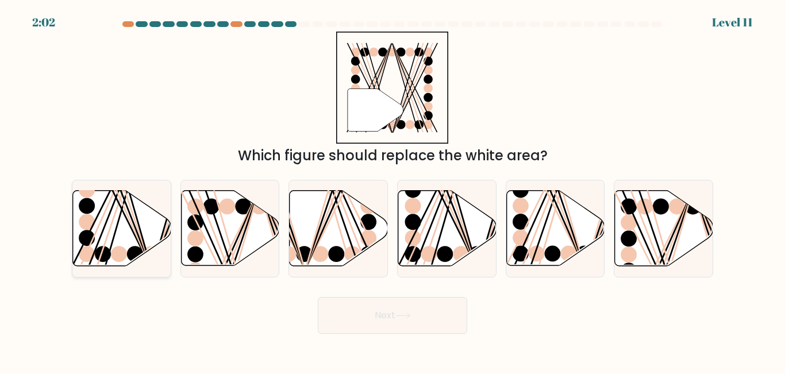
click at [125, 222] on icon at bounding box center [122, 228] width 98 height 75
click at [393, 190] on input "a." at bounding box center [393, 188] width 1 height 3
radio input "true"
click at [368, 309] on button "Next" at bounding box center [392, 315] width 149 height 37
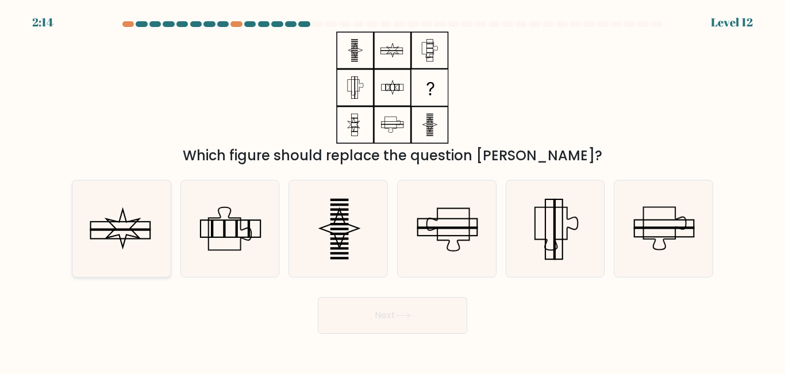
click at [144, 218] on icon at bounding box center [122, 229] width 96 height 96
click at [393, 190] on input "a." at bounding box center [393, 188] width 1 height 3
radio input "true"
click at [375, 307] on button "Next" at bounding box center [392, 315] width 149 height 37
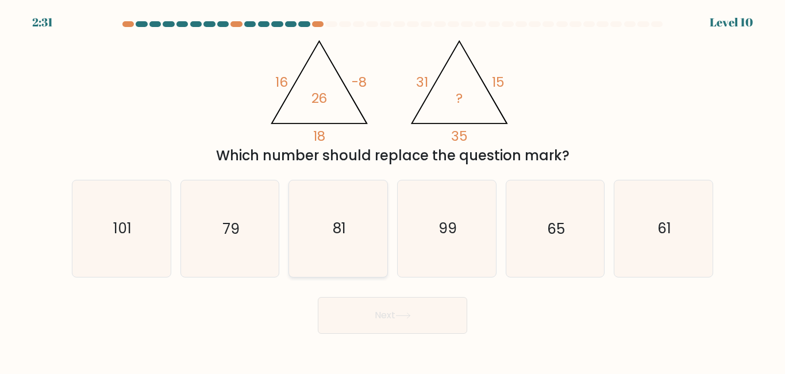
click at [367, 245] on icon "81" at bounding box center [338, 229] width 96 height 96
click at [393, 190] on input "c. 81" at bounding box center [393, 188] width 1 height 3
radio input "true"
click at [397, 308] on button "Next" at bounding box center [392, 315] width 149 height 37
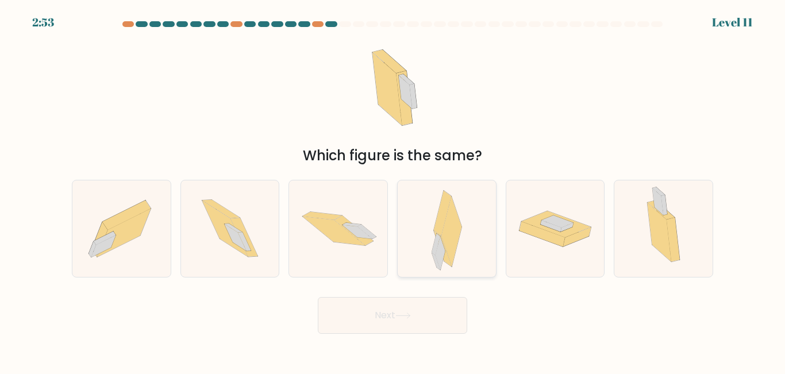
click at [456, 241] on icon at bounding box center [452, 232] width 20 height 70
click at [393, 190] on input "d." at bounding box center [393, 188] width 1 height 3
radio input "true"
click at [429, 311] on button "Next" at bounding box center [392, 315] width 149 height 37
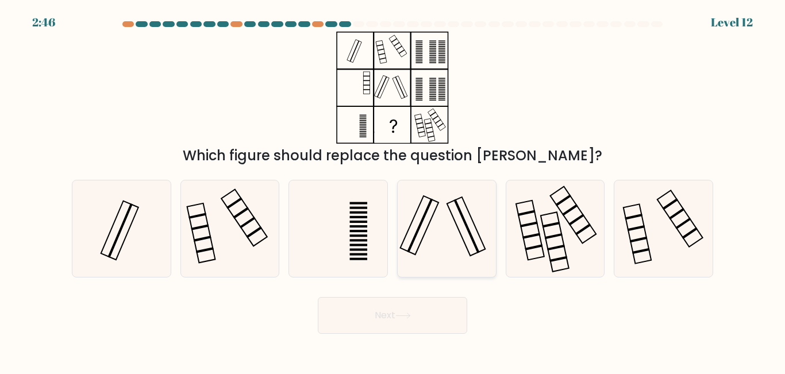
click at [462, 258] on icon at bounding box center [447, 229] width 96 height 96
click at [393, 190] on input "d." at bounding box center [393, 188] width 1 height 3
radio input "true"
click at [419, 317] on button "Next" at bounding box center [392, 315] width 149 height 37
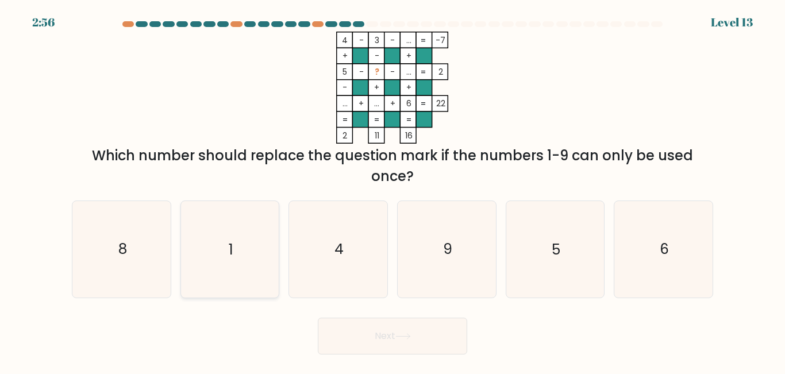
click at [228, 256] on icon "1" at bounding box center [230, 249] width 96 height 96
click at [393, 190] on input "b. 1" at bounding box center [393, 188] width 1 height 3
radio input "true"
click at [389, 335] on button "Next" at bounding box center [392, 336] width 149 height 37
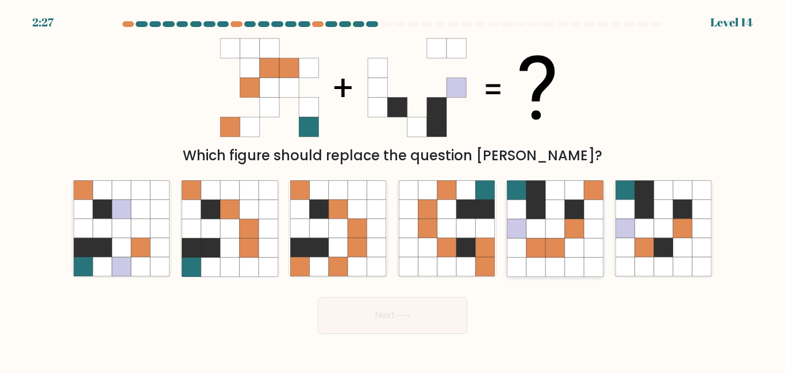
click at [569, 229] on icon at bounding box center [574, 229] width 19 height 19
click at [393, 190] on input "e." at bounding box center [393, 188] width 1 height 3
radio input "true"
click at [411, 320] on button "Next" at bounding box center [392, 315] width 149 height 37
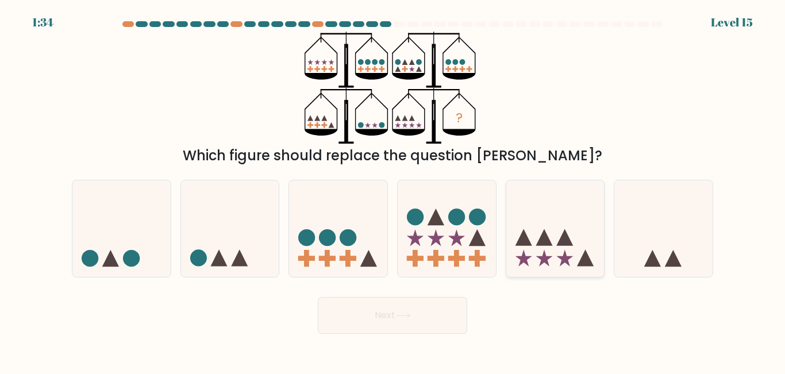
click at [548, 244] on icon at bounding box center [544, 237] width 17 height 17
click at [393, 190] on input "e." at bounding box center [393, 188] width 1 height 3
radio input "true"
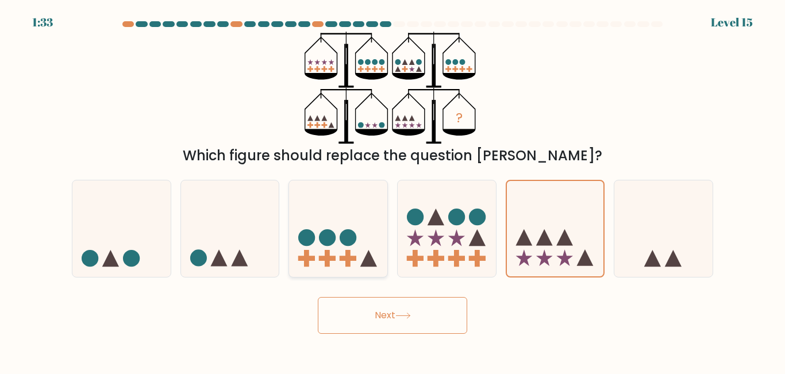
click at [366, 233] on icon at bounding box center [338, 228] width 98 height 81
click at [393, 190] on input "c." at bounding box center [393, 188] width 1 height 3
radio input "true"
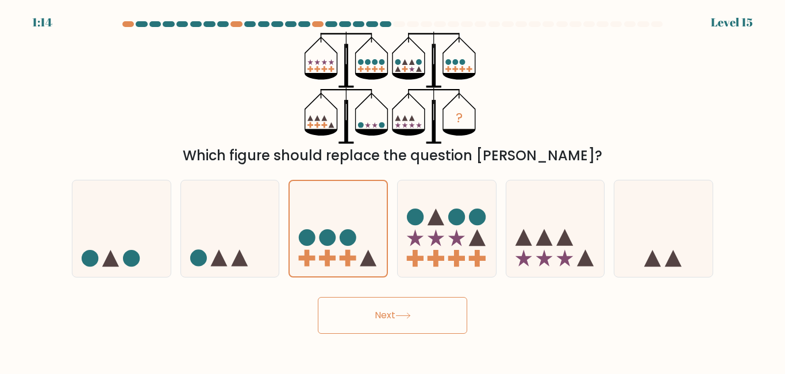
click at [403, 313] on icon at bounding box center [404, 316] width 16 height 6
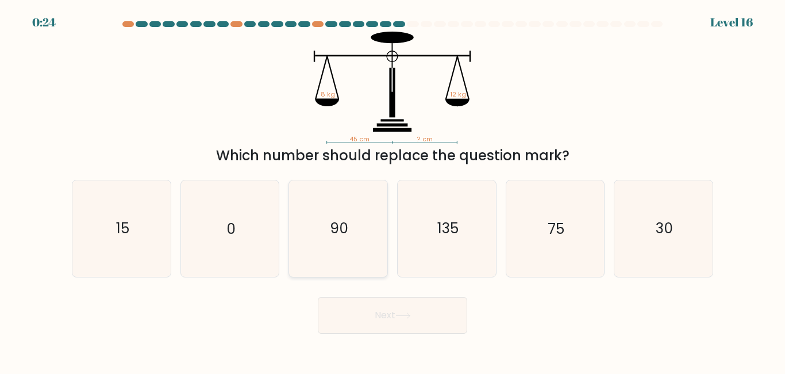
click at [367, 260] on icon "90" at bounding box center [338, 229] width 96 height 96
click at [393, 190] on input "c. 90" at bounding box center [393, 188] width 1 height 3
radio input "true"
click at [390, 309] on button "Next" at bounding box center [392, 315] width 149 height 37
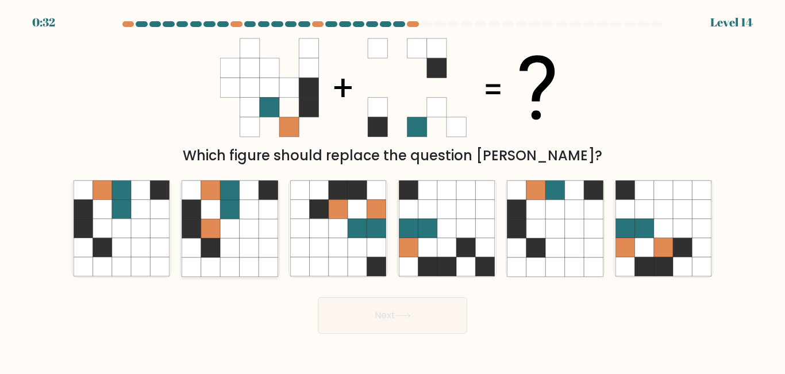
drag, startPoint x: 390, startPoint y: 309, endPoint x: 263, endPoint y: 231, distance: 149.7
click at [263, 231] on form at bounding box center [392, 177] width 785 height 313
click at [263, 231] on icon at bounding box center [268, 229] width 19 height 19
click at [393, 190] on input "b." at bounding box center [393, 188] width 1 height 3
radio input "true"
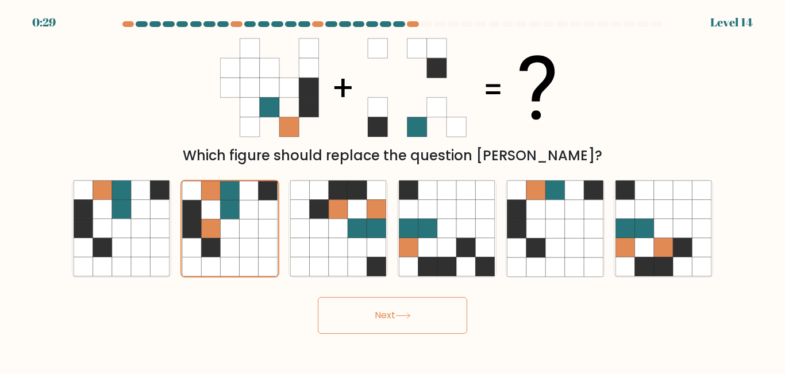
click at [334, 315] on button "Next" at bounding box center [392, 315] width 149 height 37
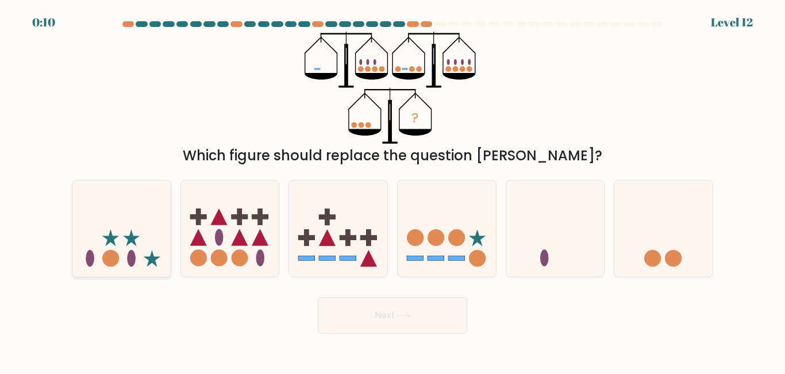
drag, startPoint x: 334, startPoint y: 315, endPoint x: 113, endPoint y: 262, distance: 227.1
click at [113, 262] on form at bounding box center [392, 177] width 785 height 313
click at [113, 262] on circle at bounding box center [110, 258] width 17 height 17
click at [393, 190] on input "a." at bounding box center [393, 188] width 1 height 3
radio input "true"
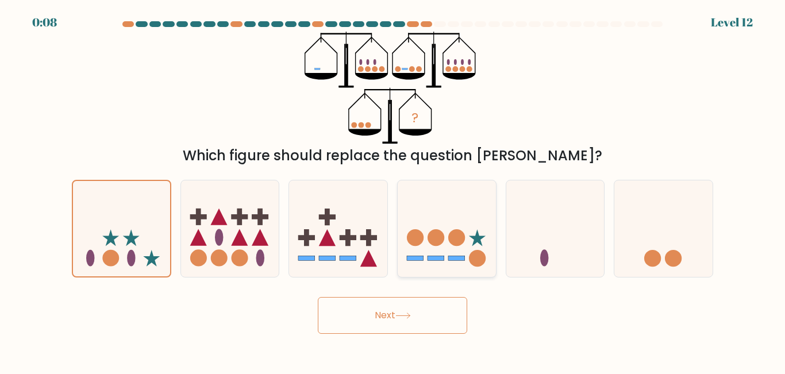
click at [490, 263] on icon at bounding box center [447, 228] width 98 height 81
click at [393, 190] on input "d." at bounding box center [393, 188] width 1 height 3
radio input "true"
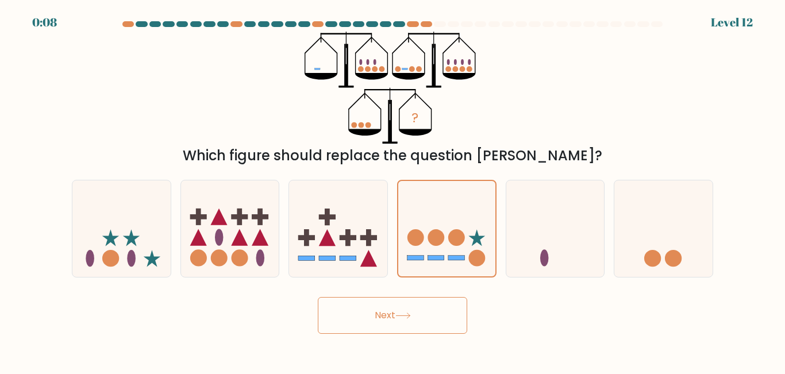
click at [436, 314] on button "Next" at bounding box center [392, 315] width 149 height 37
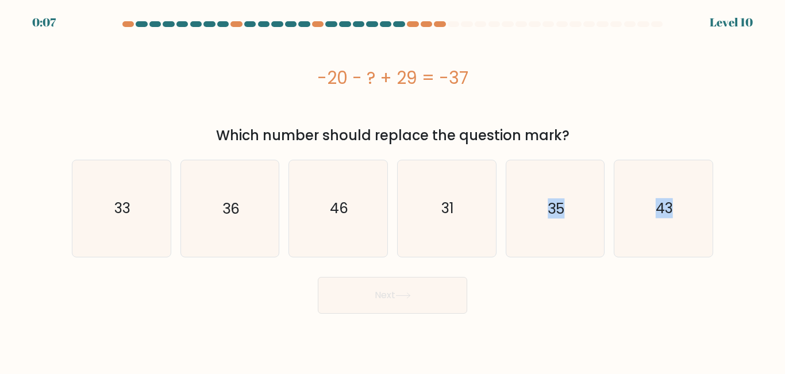
drag, startPoint x: 455, startPoint y: 226, endPoint x: 401, endPoint y: 294, distance: 86.8
click at [401, 294] on form "a." at bounding box center [392, 167] width 785 height 293
click at [401, 294] on icon at bounding box center [404, 296] width 16 height 6
click at [457, 229] on icon "31" at bounding box center [447, 208] width 96 height 96
click at [393, 190] on input "d. 31" at bounding box center [393, 188] width 1 height 3
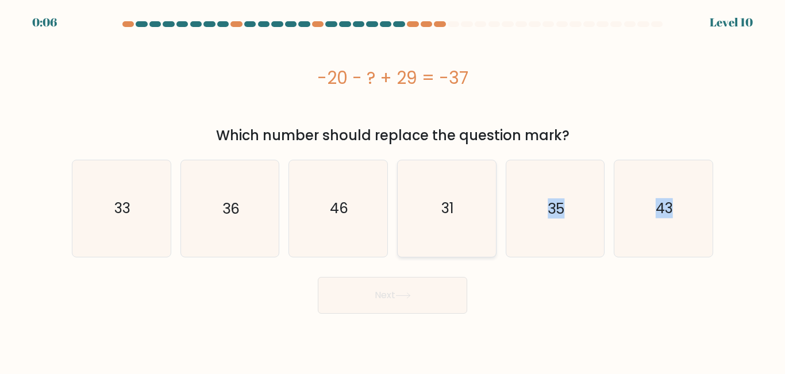
radio input "true"
click at [400, 301] on button "Next" at bounding box center [392, 295] width 149 height 37
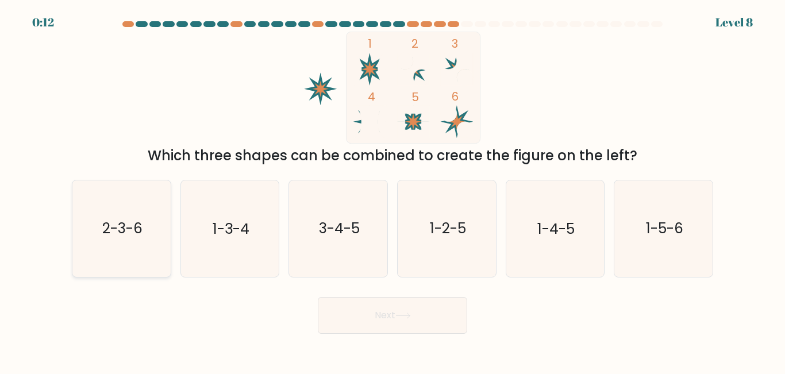
click at [155, 240] on icon "2-3-6" at bounding box center [122, 229] width 96 height 96
click at [393, 190] on input "a. 2-3-6" at bounding box center [393, 188] width 1 height 3
radio input "true"
click at [381, 320] on button "Next" at bounding box center [392, 315] width 149 height 37
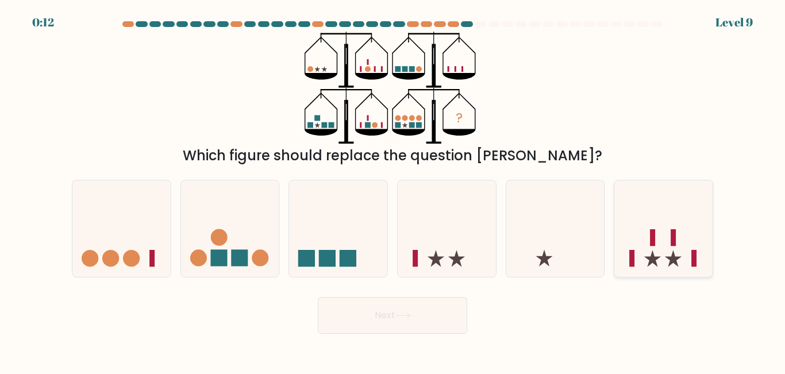
click at [682, 255] on icon at bounding box center [664, 228] width 98 height 81
click at [393, 190] on input "f." at bounding box center [393, 188] width 1 height 3
radio input "true"
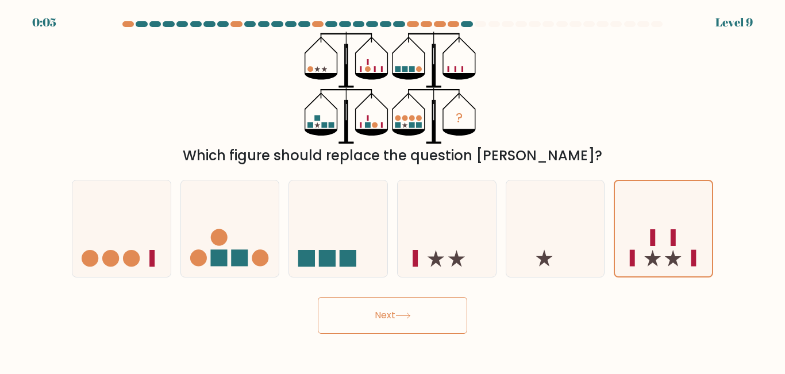
click at [408, 310] on button "Next" at bounding box center [392, 315] width 149 height 37
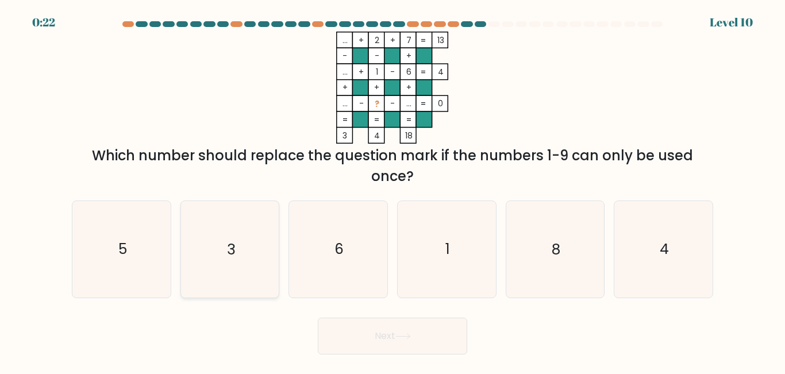
click at [240, 248] on icon "3" at bounding box center [230, 249] width 96 height 96
click at [393, 190] on input "b. 3" at bounding box center [393, 188] width 1 height 3
radio input "true"
click at [352, 337] on button "Next" at bounding box center [392, 336] width 149 height 37
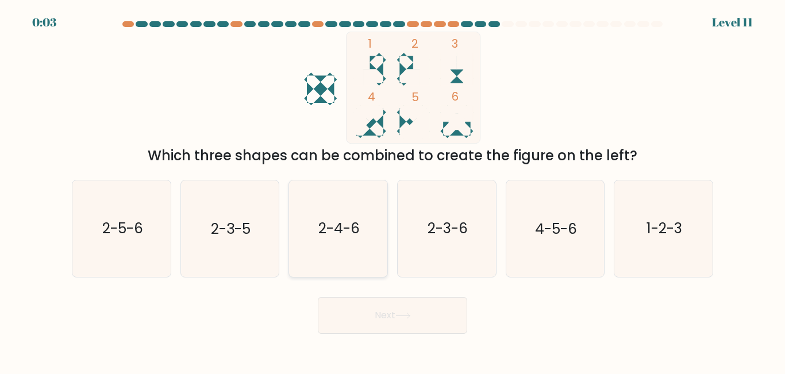
click at [337, 222] on text "2-4-6" at bounding box center [338, 229] width 41 height 20
click at [393, 190] on input "c. 2-4-6" at bounding box center [393, 188] width 1 height 3
radio input "true"
click at [364, 319] on button "Next" at bounding box center [392, 315] width 149 height 37
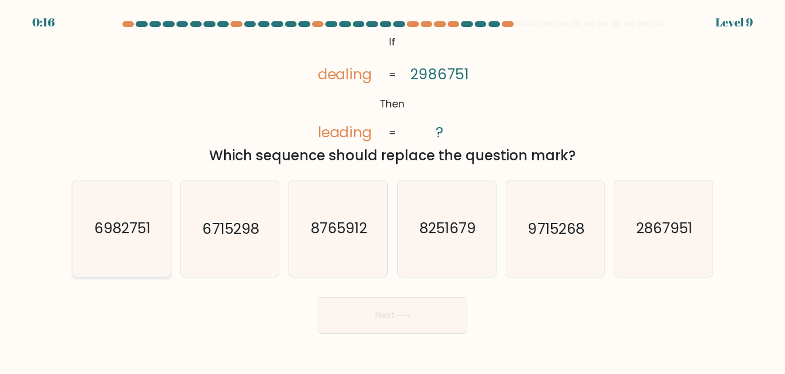
click at [162, 249] on icon "6982751" at bounding box center [122, 229] width 96 height 96
click at [393, 190] on input "a. 6982751" at bounding box center [393, 188] width 1 height 3
radio input "true"
click at [361, 327] on button "Next" at bounding box center [392, 315] width 149 height 37
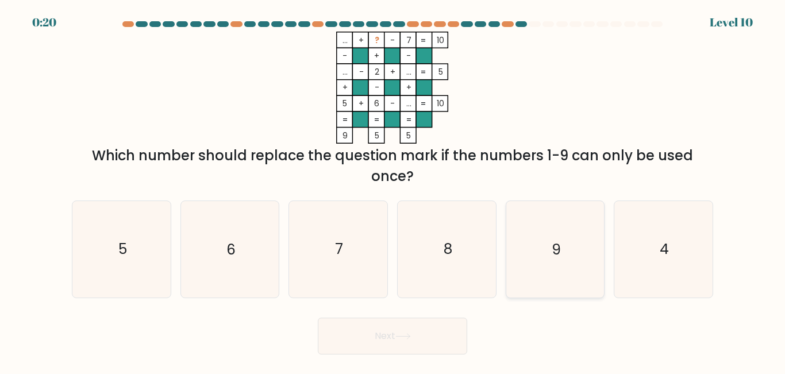
click at [538, 226] on icon "9" at bounding box center [555, 249] width 96 height 96
click at [393, 190] on input "e. 9" at bounding box center [393, 188] width 1 height 3
radio input "true"
click at [421, 327] on button "Next" at bounding box center [392, 336] width 149 height 37
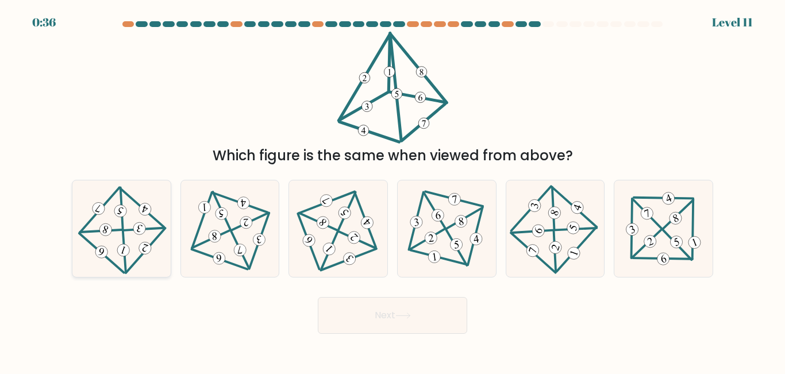
click at [131, 223] on icon at bounding box center [121, 228] width 77 height 77
click at [393, 190] on input "a." at bounding box center [393, 188] width 1 height 3
radio input "true"
click at [394, 313] on button "Next" at bounding box center [392, 315] width 149 height 37
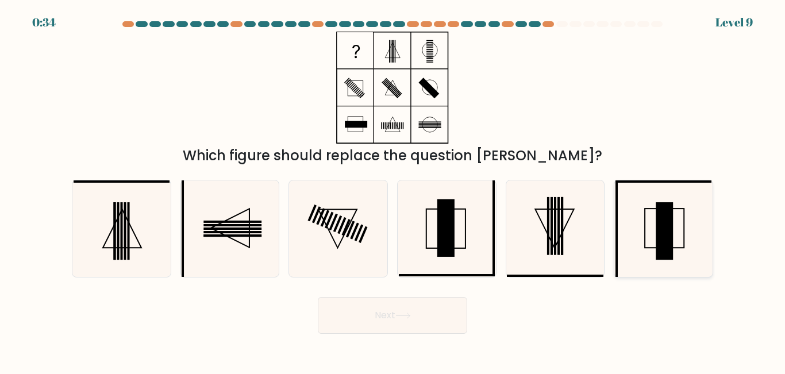
click at [643, 212] on icon at bounding box center [664, 229] width 96 height 96
click at [393, 190] on input "f." at bounding box center [393, 188] width 1 height 3
radio input "true"
click at [443, 320] on button "Next" at bounding box center [392, 315] width 149 height 37
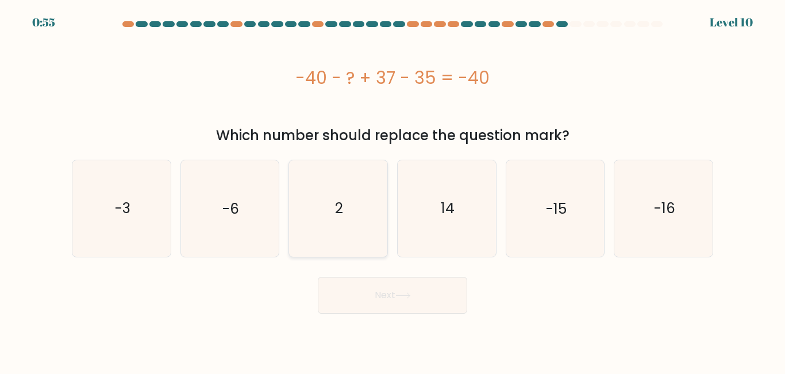
click at [344, 198] on icon "2" at bounding box center [338, 208] width 96 height 96
click at [393, 190] on input "c. 2" at bounding box center [393, 188] width 1 height 3
radio input "true"
click at [380, 286] on button "Next" at bounding box center [392, 295] width 149 height 37
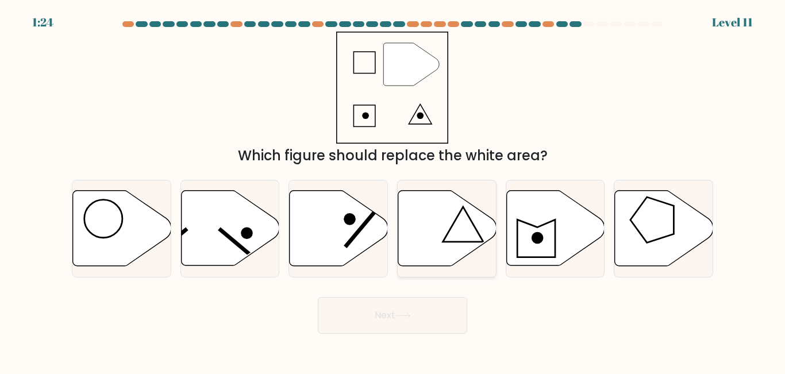
click at [458, 229] on icon at bounding box center [447, 228] width 98 height 75
click at [393, 190] on input "d." at bounding box center [393, 188] width 1 height 3
radio input "true"
click at [405, 316] on icon at bounding box center [404, 316] width 16 height 6
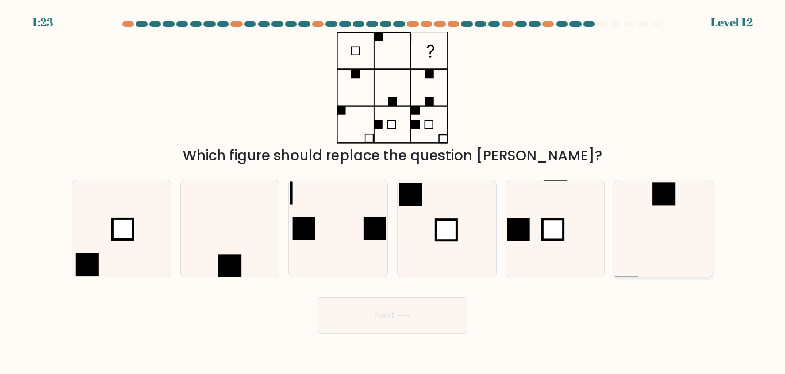
click at [662, 189] on rect at bounding box center [663, 194] width 23 height 23
click at [393, 189] on input "f." at bounding box center [393, 188] width 1 height 3
radio input "true"
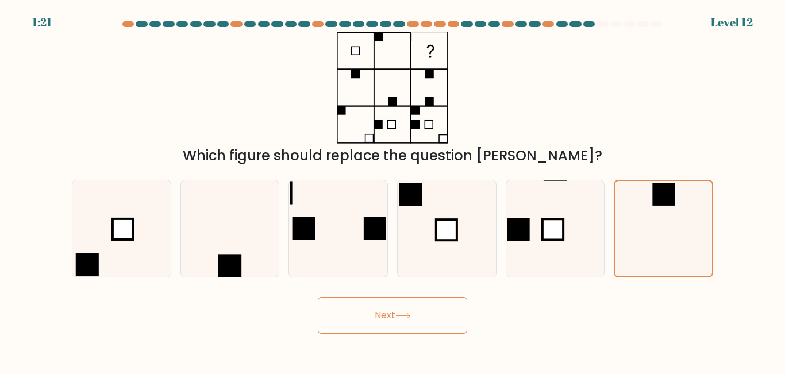
click at [426, 322] on button "Next" at bounding box center [392, 315] width 149 height 37
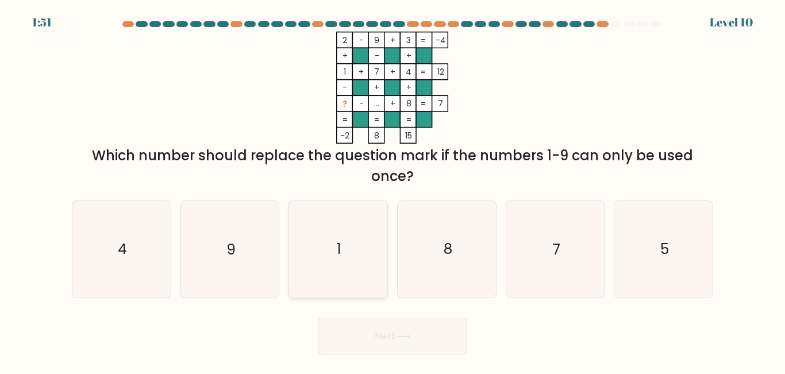
click at [344, 251] on icon "1" at bounding box center [338, 249] width 96 height 96
click at [393, 190] on input "c. 1" at bounding box center [393, 188] width 1 height 3
radio input "true"
click at [398, 331] on button "Next" at bounding box center [392, 336] width 149 height 37
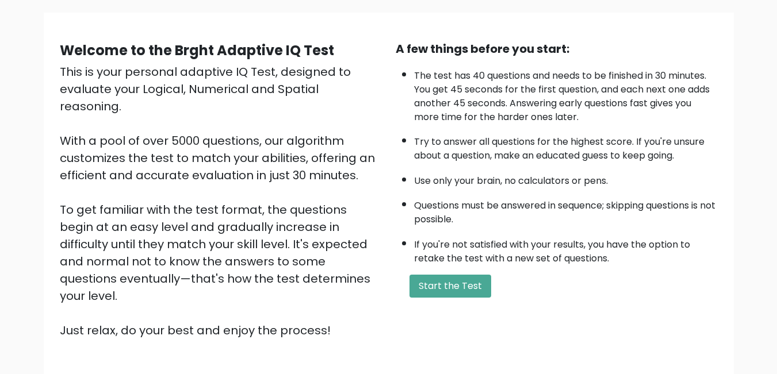
scroll to position [79, 0]
click at [426, 287] on button "Start the Test" at bounding box center [450, 285] width 82 height 23
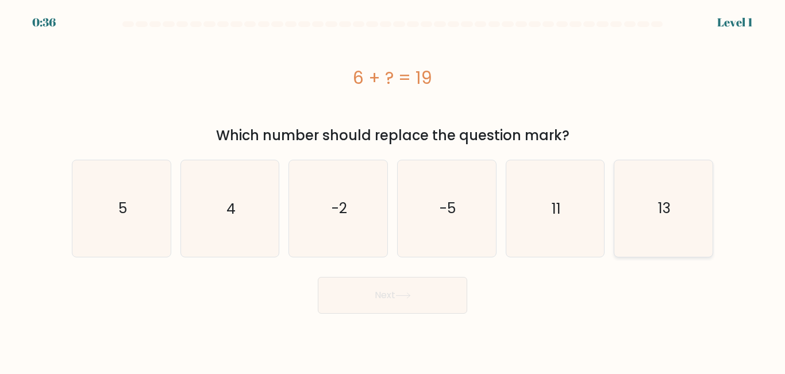
click at [650, 235] on icon "13" at bounding box center [664, 208] width 96 height 96
click at [393, 190] on input "f. 13" at bounding box center [393, 188] width 1 height 3
radio input "true"
click at [394, 314] on body "0:34 Level 1 a." at bounding box center [392, 187] width 785 height 374
click at [427, 294] on button "Next" at bounding box center [392, 295] width 149 height 37
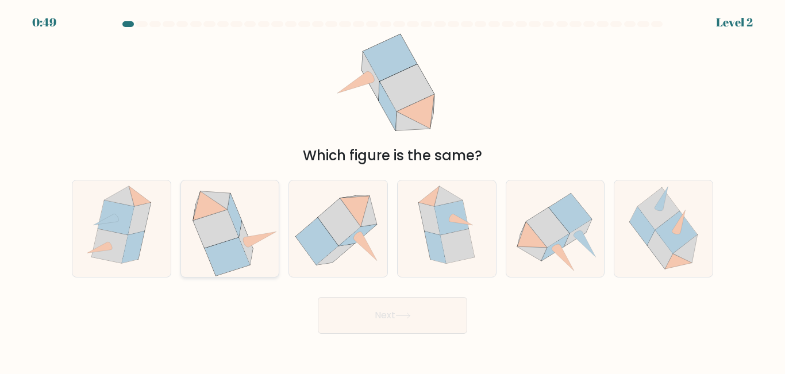
click at [274, 239] on icon at bounding box center [230, 228] width 98 height 95
click at [393, 190] on input "b." at bounding box center [393, 188] width 1 height 3
radio input "true"
click at [363, 311] on button "Next" at bounding box center [392, 315] width 149 height 37
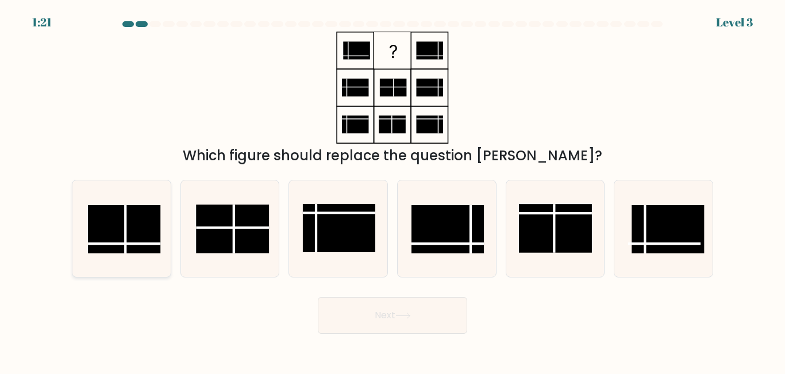
click at [114, 236] on rect at bounding box center [124, 230] width 72 height 48
click at [393, 190] on input "a." at bounding box center [393, 188] width 1 height 3
radio input "true"
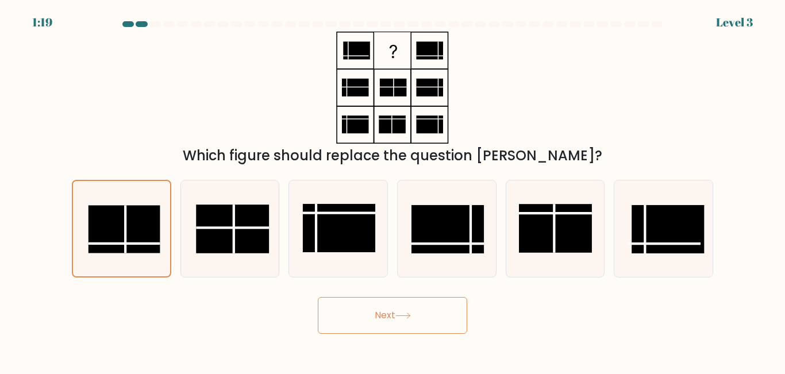
click at [337, 312] on button "Next" at bounding box center [392, 315] width 149 height 37
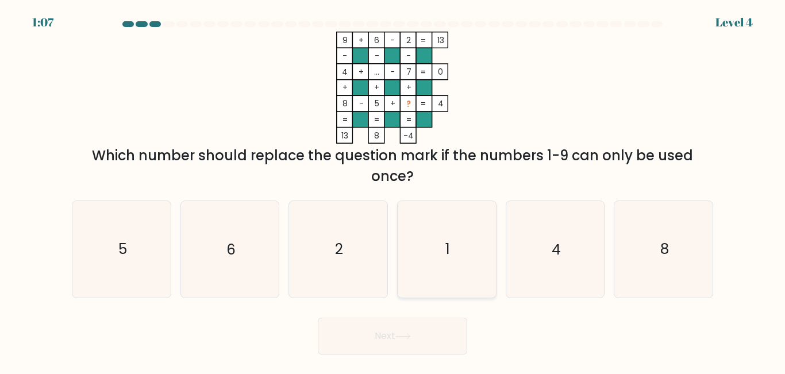
click at [469, 264] on icon "1" at bounding box center [447, 249] width 96 height 96
click at [393, 190] on input "d. 1" at bounding box center [393, 188] width 1 height 3
radio input "true"
click at [402, 332] on button "Next" at bounding box center [392, 336] width 149 height 37
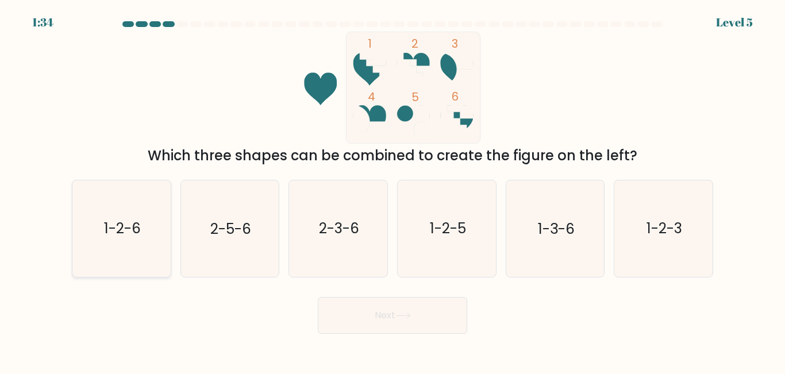
click at [146, 232] on icon "1-2-6" at bounding box center [122, 229] width 96 height 96
click at [393, 190] on input "a. 1-2-6" at bounding box center [393, 188] width 1 height 3
radio input "true"
click at [389, 335] on body "1:32 Level 5" at bounding box center [392, 187] width 785 height 374
click at [419, 316] on button "Next" at bounding box center [392, 315] width 149 height 37
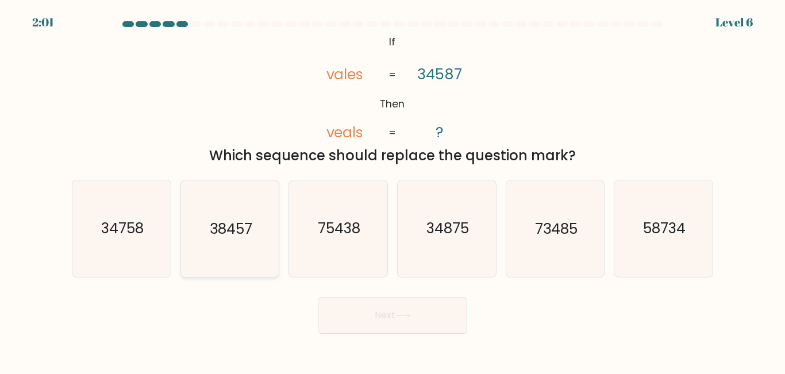
click at [241, 224] on text "38457" at bounding box center [231, 229] width 43 height 20
click at [393, 190] on input "b. 38457" at bounding box center [393, 188] width 1 height 3
radio input "true"
click at [358, 314] on button "Next" at bounding box center [392, 315] width 149 height 37
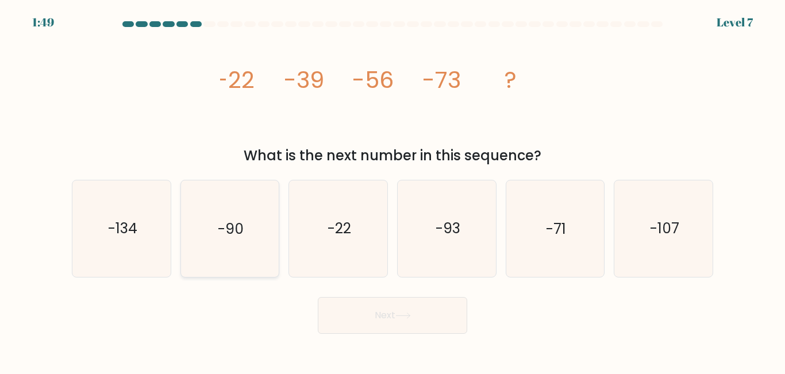
click at [256, 229] on icon "-90" at bounding box center [230, 229] width 96 height 96
click at [393, 190] on input "b. -90" at bounding box center [393, 188] width 1 height 3
radio input "true"
click at [345, 313] on button "Next" at bounding box center [392, 315] width 149 height 37
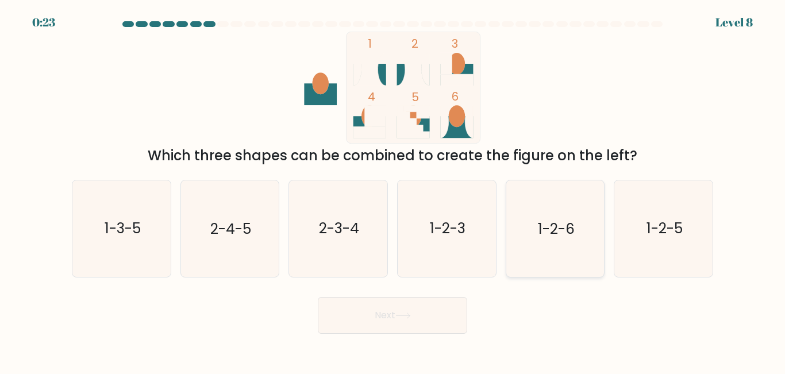
click at [558, 209] on icon "1-2-6" at bounding box center [555, 229] width 96 height 96
click at [393, 190] on input "e. 1-2-6" at bounding box center [393, 188] width 1 height 3
radio input "true"
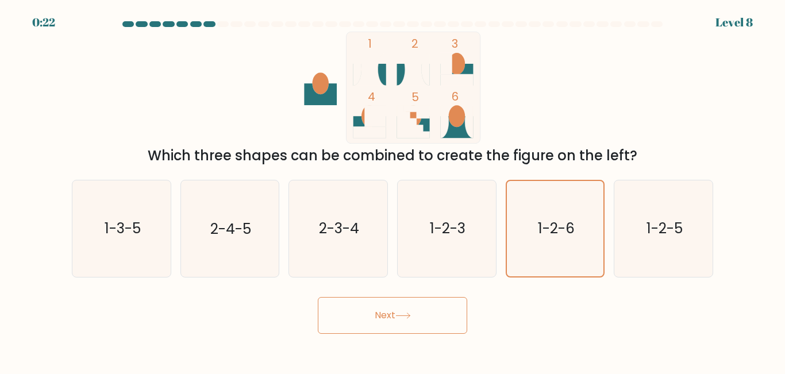
click at [396, 327] on button "Next" at bounding box center [392, 315] width 149 height 37
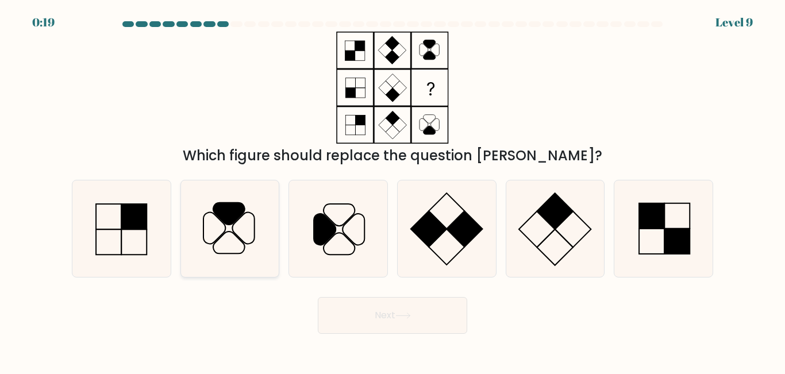
click at [259, 225] on icon at bounding box center [230, 229] width 96 height 96
click at [393, 190] on input "b." at bounding box center [393, 188] width 1 height 3
radio input "true"
click at [362, 312] on button "Next" at bounding box center [392, 315] width 149 height 37
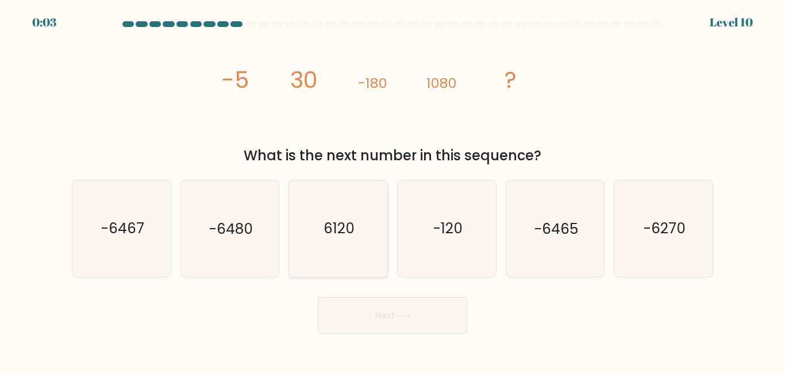
click at [364, 238] on icon "6120" at bounding box center [338, 229] width 96 height 96
click at [393, 190] on input "c. 6120" at bounding box center [393, 188] width 1 height 3
radio input "true"
click at [394, 329] on button "Next" at bounding box center [392, 315] width 149 height 37
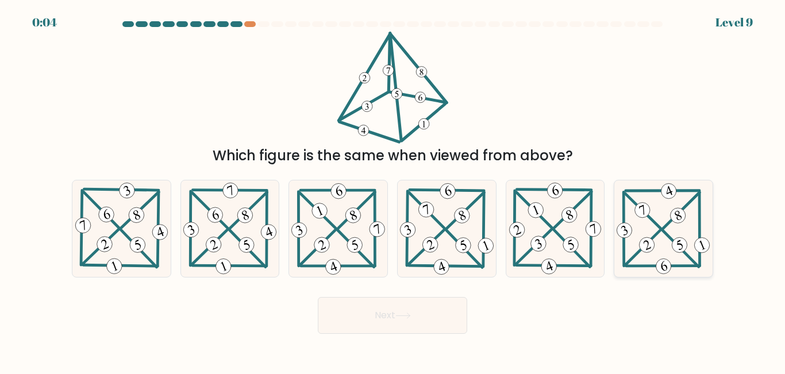
click at [640, 218] on icon at bounding box center [664, 229] width 98 height 96
click at [393, 190] on input "f." at bounding box center [393, 188] width 1 height 3
radio input "true"
click at [419, 315] on button "Next" at bounding box center [392, 315] width 149 height 37
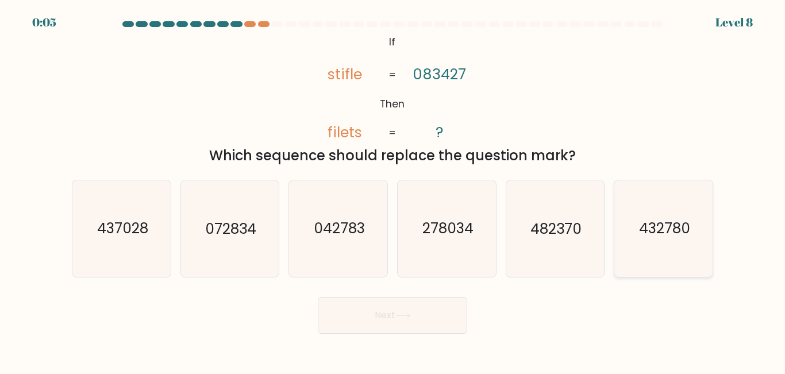
click at [661, 239] on text "432780" at bounding box center [664, 229] width 51 height 20
click at [393, 190] on input "f. 432780" at bounding box center [393, 188] width 1 height 3
radio input "true"
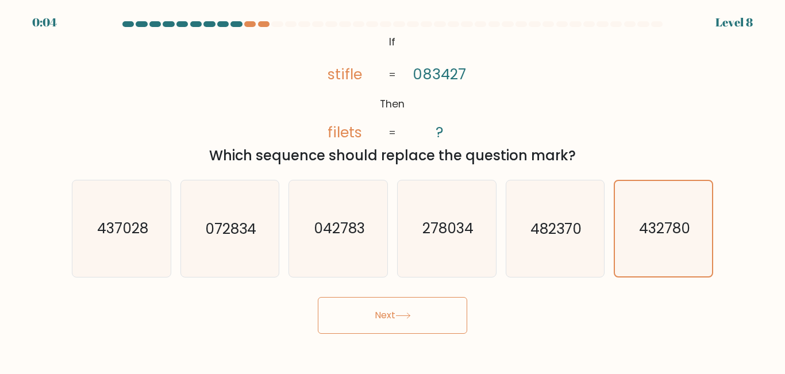
click at [459, 320] on button "Next" at bounding box center [392, 315] width 149 height 37
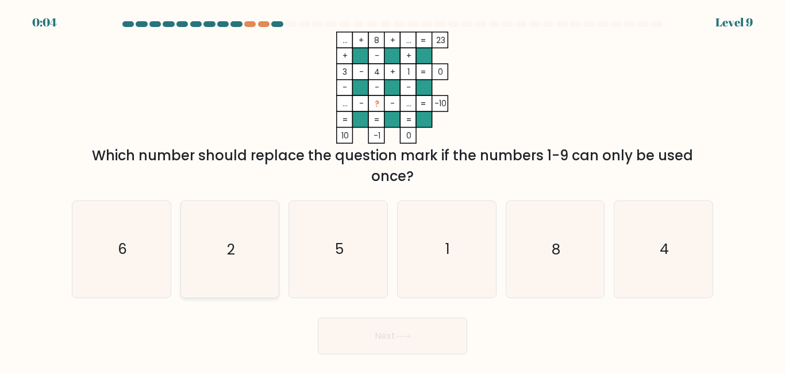
click at [257, 243] on icon "2" at bounding box center [230, 249] width 96 height 96
click at [393, 190] on input "b. 2" at bounding box center [393, 188] width 1 height 3
radio input "true"
click at [364, 338] on button "Next" at bounding box center [392, 336] width 149 height 37
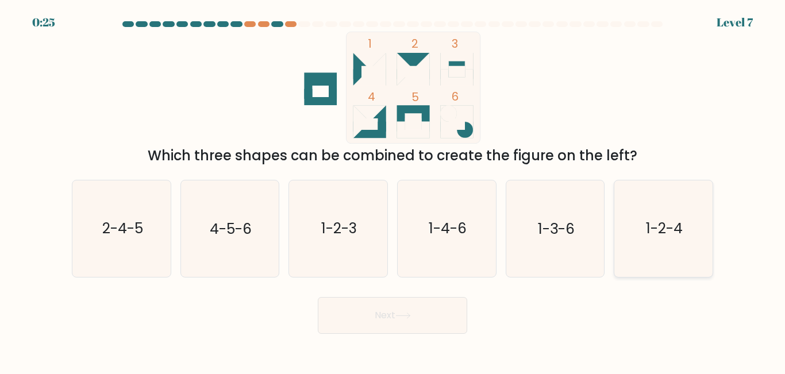
click at [661, 258] on icon "1-2-4" at bounding box center [664, 229] width 96 height 96
click at [393, 190] on input "f. 1-2-4" at bounding box center [393, 188] width 1 height 3
radio input "true"
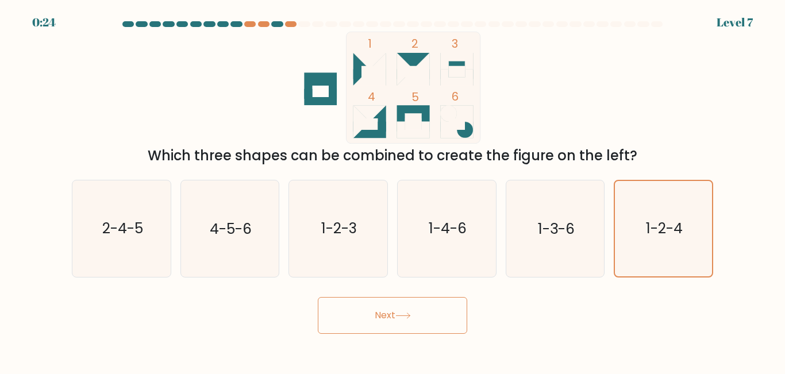
click at [394, 317] on button "Next" at bounding box center [392, 315] width 149 height 37
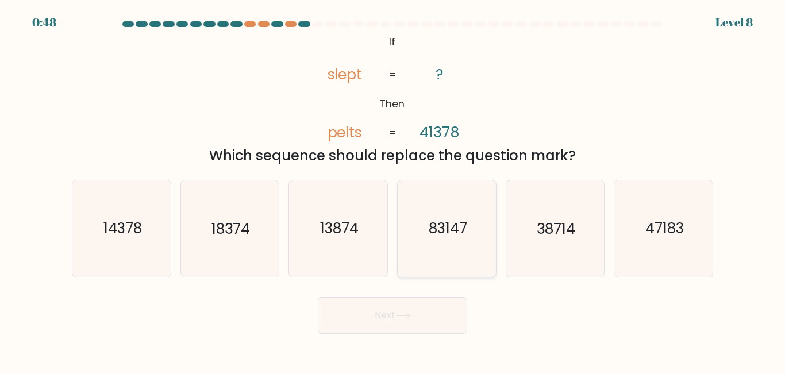
drag, startPoint x: 394, startPoint y: 317, endPoint x: 440, endPoint y: 242, distance: 88.2
click at [440, 242] on form "If ?" at bounding box center [392, 177] width 785 height 313
click at [440, 242] on icon "83147" at bounding box center [447, 229] width 96 height 96
click at [393, 190] on input "d. 83147" at bounding box center [393, 188] width 1 height 3
radio input "true"
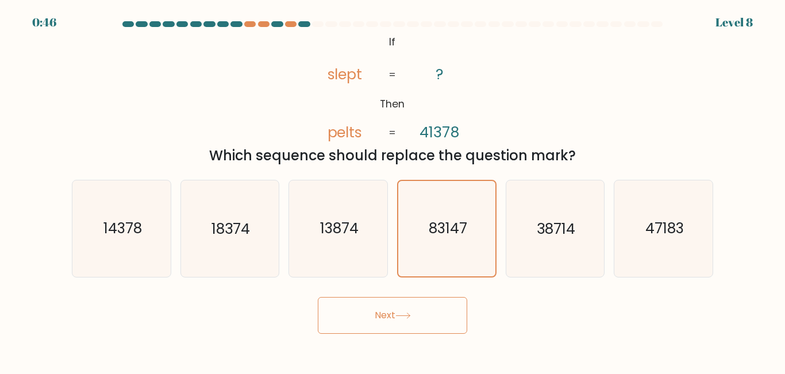
click at [416, 312] on button "Next" at bounding box center [392, 315] width 149 height 37
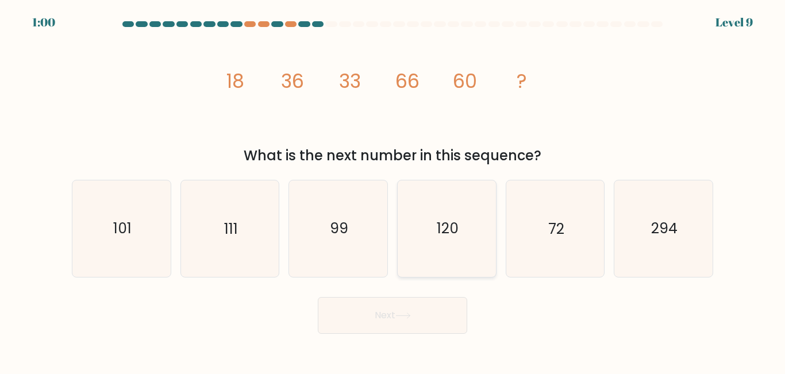
click at [443, 241] on icon "120" at bounding box center [447, 229] width 96 height 96
click at [393, 190] on input "d. 120" at bounding box center [393, 188] width 1 height 3
radio input "true"
click at [405, 313] on icon at bounding box center [404, 316] width 16 height 6
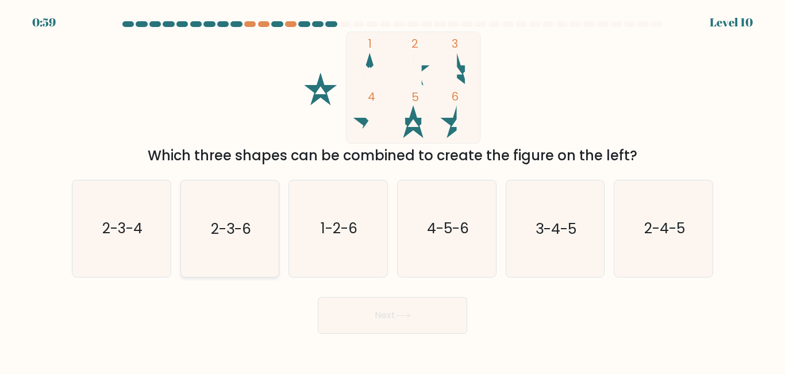
click at [245, 213] on icon "2-3-6" at bounding box center [230, 229] width 96 height 96
click at [393, 190] on input "b. 2-3-6" at bounding box center [393, 188] width 1 height 3
radio input "true"
click at [424, 329] on button "Next" at bounding box center [392, 315] width 149 height 37
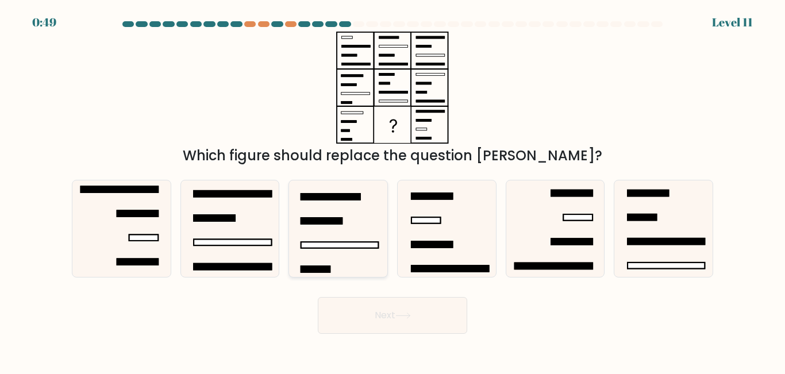
click at [360, 240] on icon at bounding box center [338, 229] width 96 height 96
click at [393, 190] on input "c." at bounding box center [393, 188] width 1 height 3
radio input "true"
click at [433, 314] on button "Next" at bounding box center [392, 315] width 149 height 37
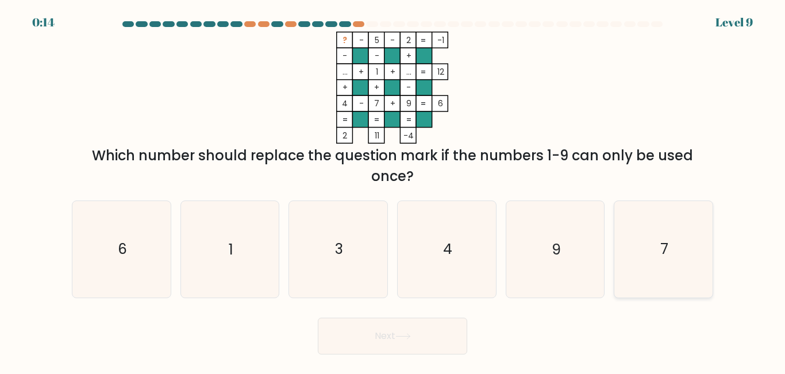
click at [651, 253] on icon "7" at bounding box center [664, 249] width 96 height 96
click at [393, 190] on input "f. 7" at bounding box center [393, 188] width 1 height 3
radio input "true"
click at [427, 334] on button "Next" at bounding box center [392, 336] width 149 height 37
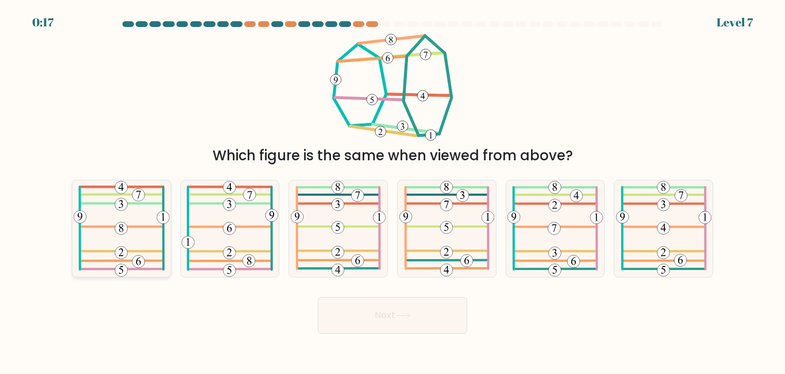
click at [128, 217] on icon at bounding box center [122, 229] width 96 height 96
click at [393, 190] on input "a." at bounding box center [393, 188] width 1 height 3
radio input "true"
click at [355, 314] on button "Next" at bounding box center [392, 315] width 149 height 37
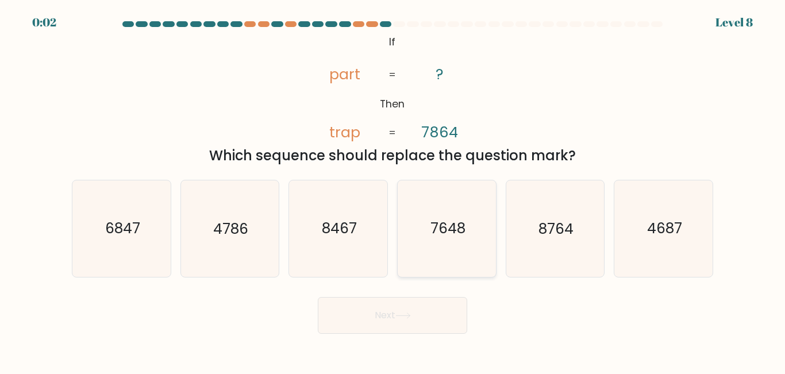
click at [464, 244] on icon "7648" at bounding box center [447, 229] width 96 height 96
click at [393, 190] on input "d. 7648" at bounding box center [393, 188] width 1 height 3
radio input "true"
click at [367, 311] on button "Next" at bounding box center [392, 315] width 149 height 37
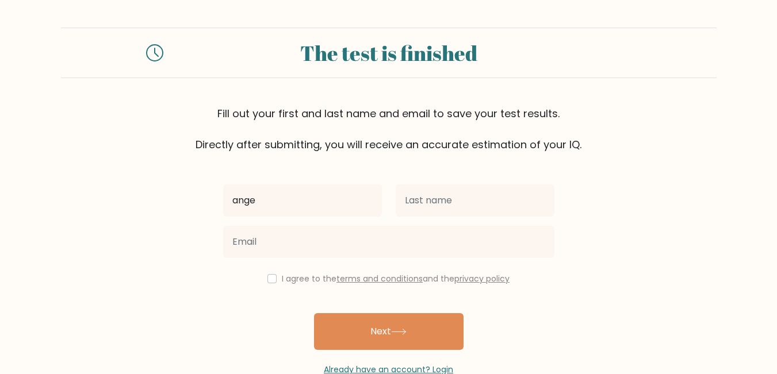
click at [323, 193] on input "ange" at bounding box center [302, 201] width 159 height 32
type input "a"
type input "[PERSON_NAME]"
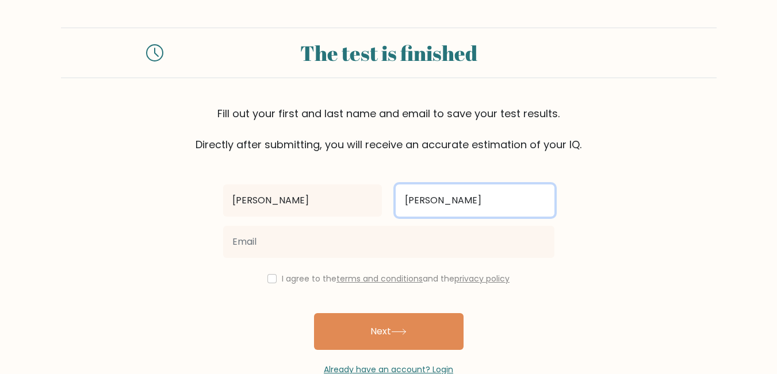
type input "[PERSON_NAME]"
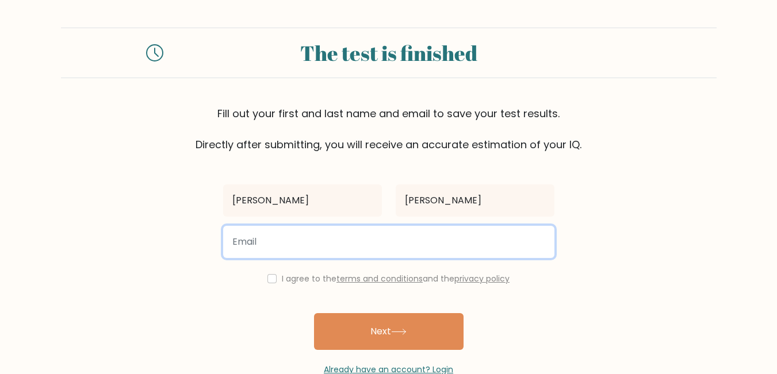
click at [277, 239] on input "email" at bounding box center [388, 242] width 331 height 32
type input "angelescalnt6@gmail.com"
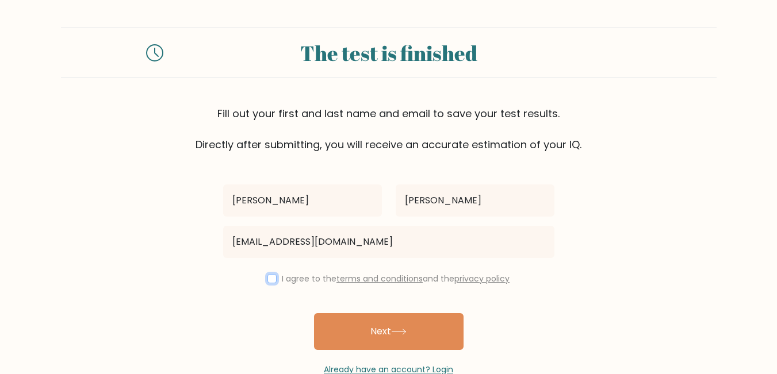
click at [267, 275] on input "checkbox" at bounding box center [271, 278] width 9 height 9
checkbox input "true"
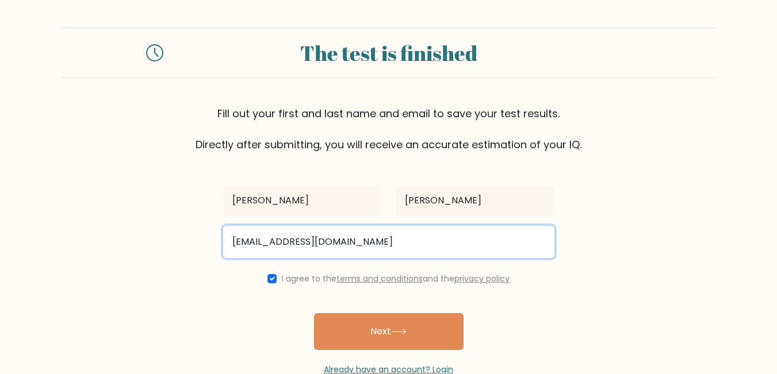
drag, startPoint x: 283, startPoint y: 244, endPoint x: 335, endPoint y: 245, distance: 52.3
click at [335, 245] on input "angelescalnt6@gmail.com" at bounding box center [388, 242] width 331 height 32
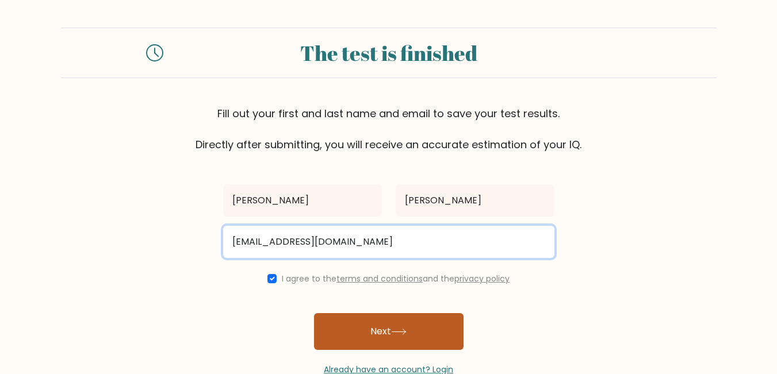
type input "angelescalant6@gmail.com"
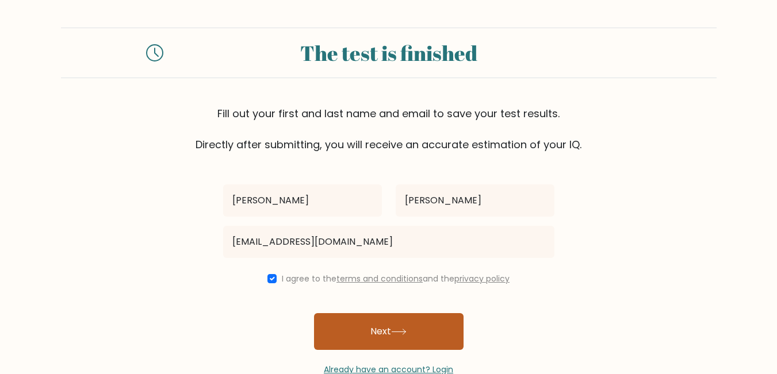
click at [375, 332] on button "Next" at bounding box center [388, 331] width 149 height 37
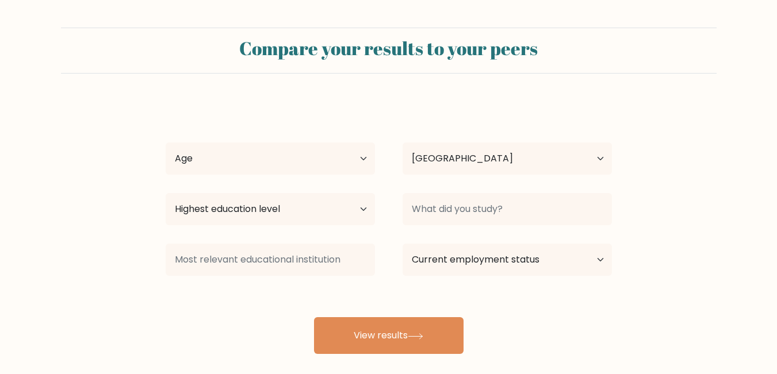
select select "PH"
click at [353, 165] on select "Age Under [DEMOGRAPHIC_DATA] [DEMOGRAPHIC_DATA] [DEMOGRAPHIC_DATA] [DEMOGRAPHIC…" at bounding box center [270, 159] width 209 height 32
select select "25_34"
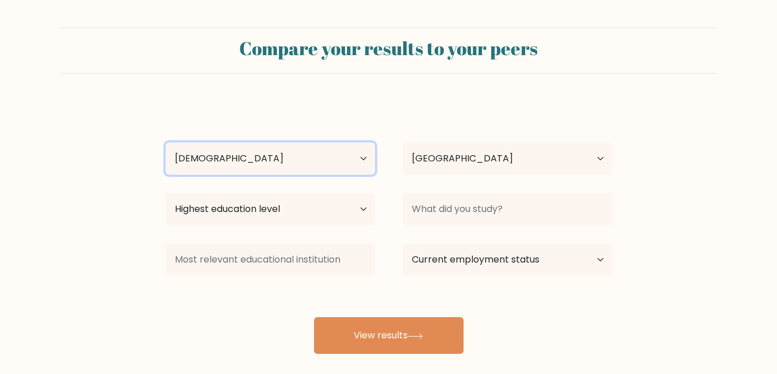
click at [166, 143] on select "Age Under [DEMOGRAPHIC_DATA] [DEMOGRAPHIC_DATA] [DEMOGRAPHIC_DATA] [DEMOGRAPHIC…" at bounding box center [270, 159] width 209 height 32
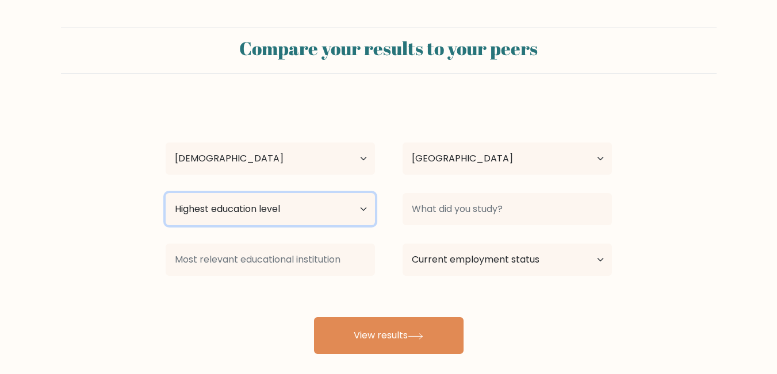
click at [318, 208] on select "Highest education level No schooling Primary Lower Secondary Upper Secondary Oc…" at bounding box center [270, 209] width 209 height 32
select select "upper_secondary"
click at [166, 193] on select "Highest education level No schooling Primary Lower Secondary Upper Secondary Oc…" at bounding box center [270, 209] width 209 height 32
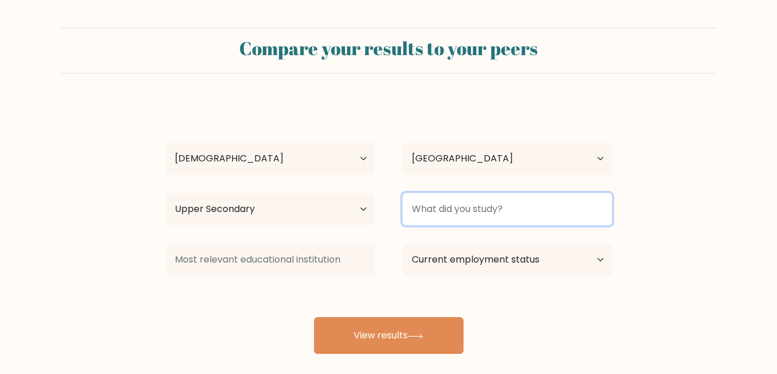
click at [436, 204] on input at bounding box center [506, 209] width 209 height 32
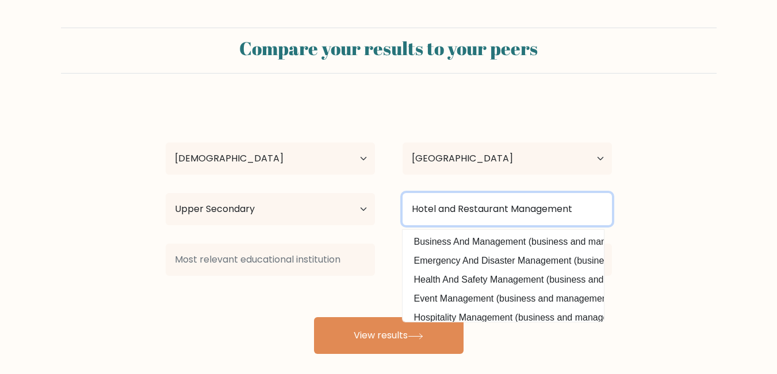
type input "Hotel and Restaurant Management"
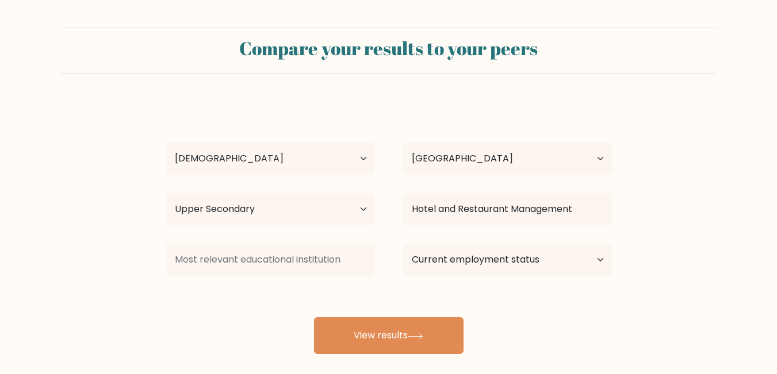
click at [648, 231] on form "Compare your results to your peers Angelica Escalante Age Under 18 years old 18…" at bounding box center [388, 191] width 777 height 327
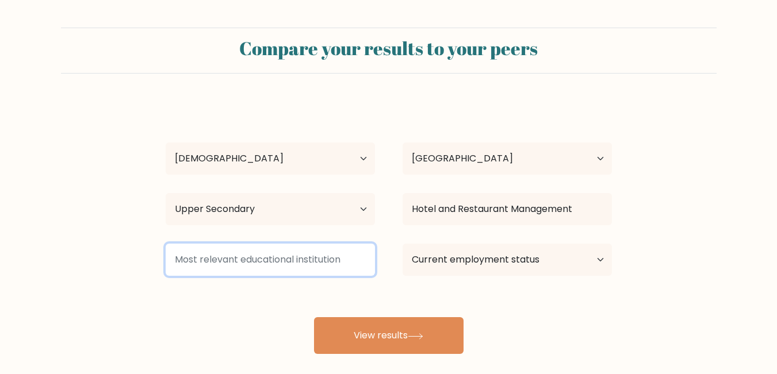
click at [336, 268] on input at bounding box center [270, 260] width 209 height 32
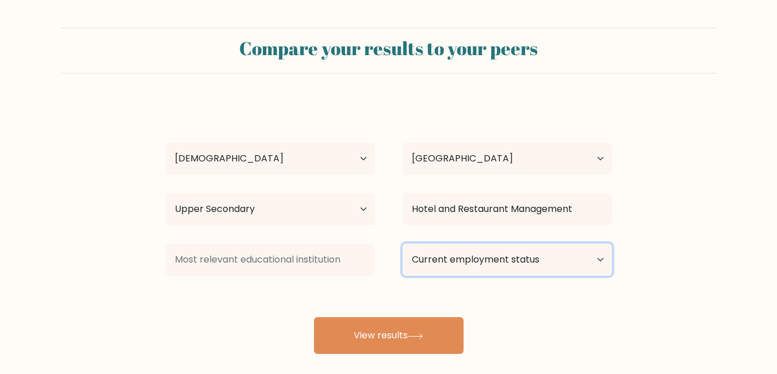
click at [511, 265] on select "Current employment status Employed Student Retired Other / prefer not to answer" at bounding box center [506, 260] width 209 height 32
select select "other"
click at [402, 244] on select "Current employment status Employed Student Retired Other / prefer not to answer" at bounding box center [506, 260] width 209 height 32
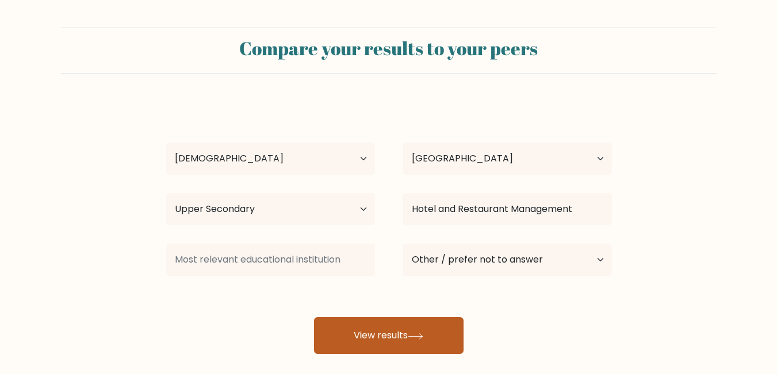
drag, startPoint x: 510, startPoint y: 345, endPoint x: 434, endPoint y: 335, distance: 77.2
click at [434, 335] on div "Angelica Escalante Age Under 18 years old 18-24 years old 25-34 years old 35-44…" at bounding box center [389, 227] width 460 height 253
click at [434, 335] on button "View results" at bounding box center [388, 335] width 149 height 37
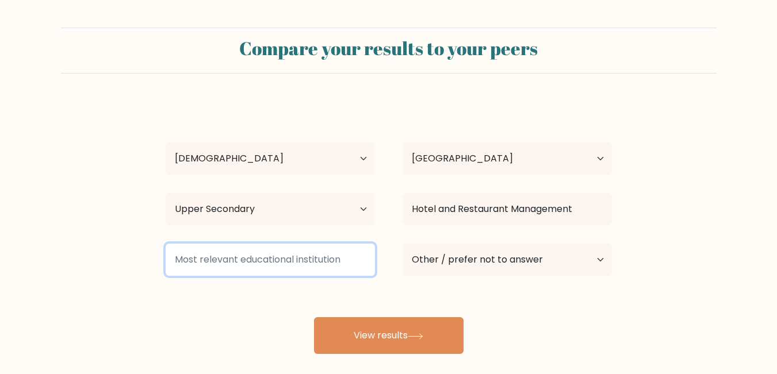
click at [324, 255] on input at bounding box center [270, 260] width 209 height 32
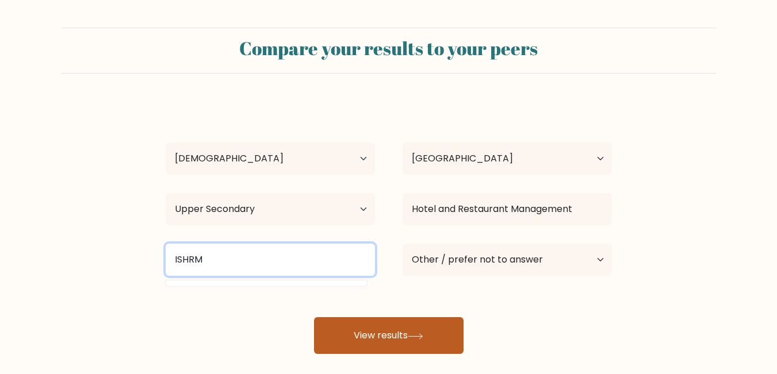
type input "ISHRM"
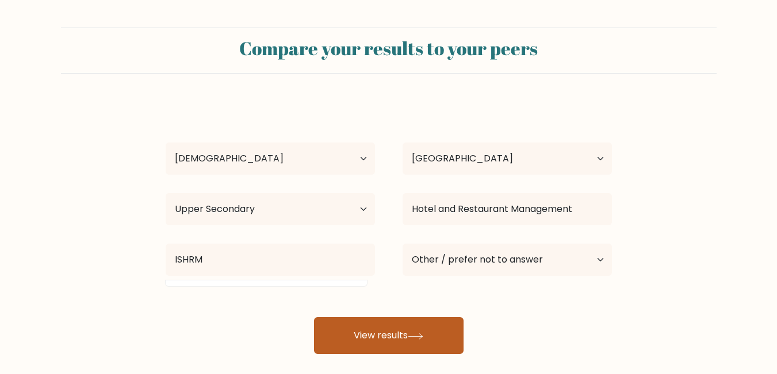
click at [394, 335] on button "View results" at bounding box center [388, 335] width 149 height 37
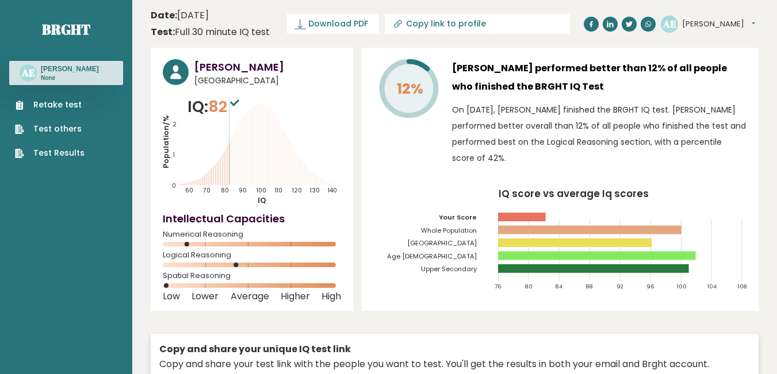
click at [699, 25] on button "[PERSON_NAME]" at bounding box center [718, 23] width 73 height 11
click at [722, 57] on link "Profile" at bounding box center [711, 58] width 59 height 16
